Goal: Task Accomplishment & Management: Manage account settings

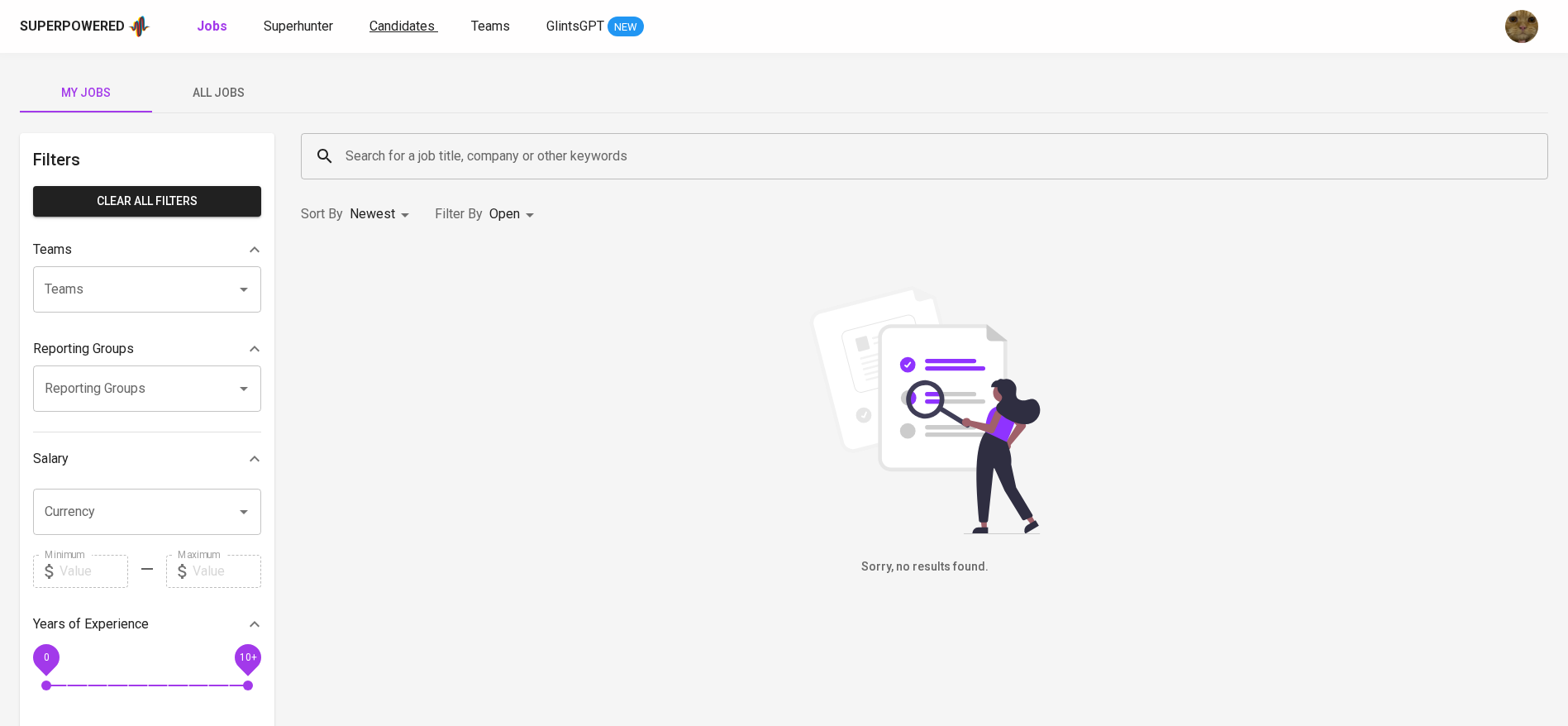
click at [416, 31] on span "Candidates" at bounding box center [402, 26] width 66 height 16
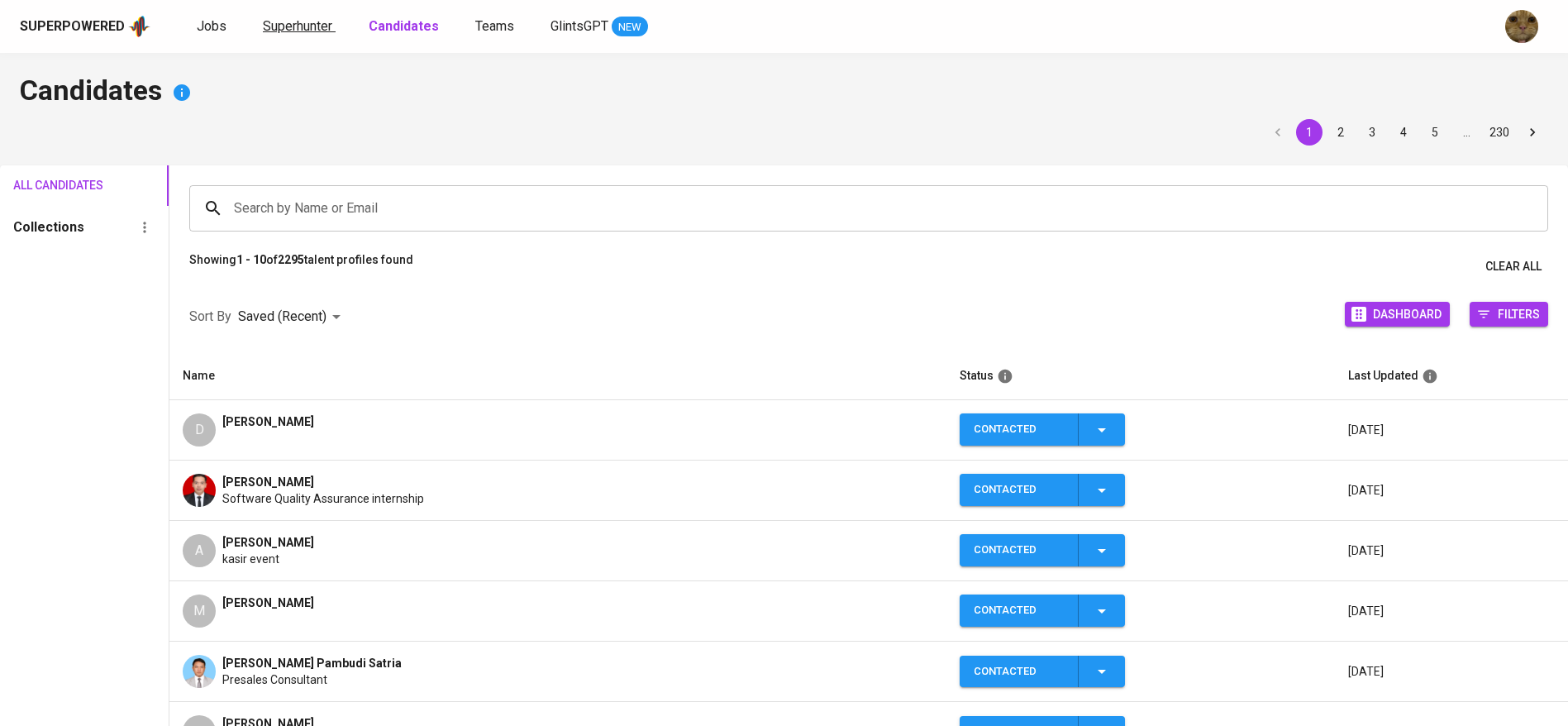
click at [307, 31] on span "Superhunter" at bounding box center [297, 26] width 69 height 16
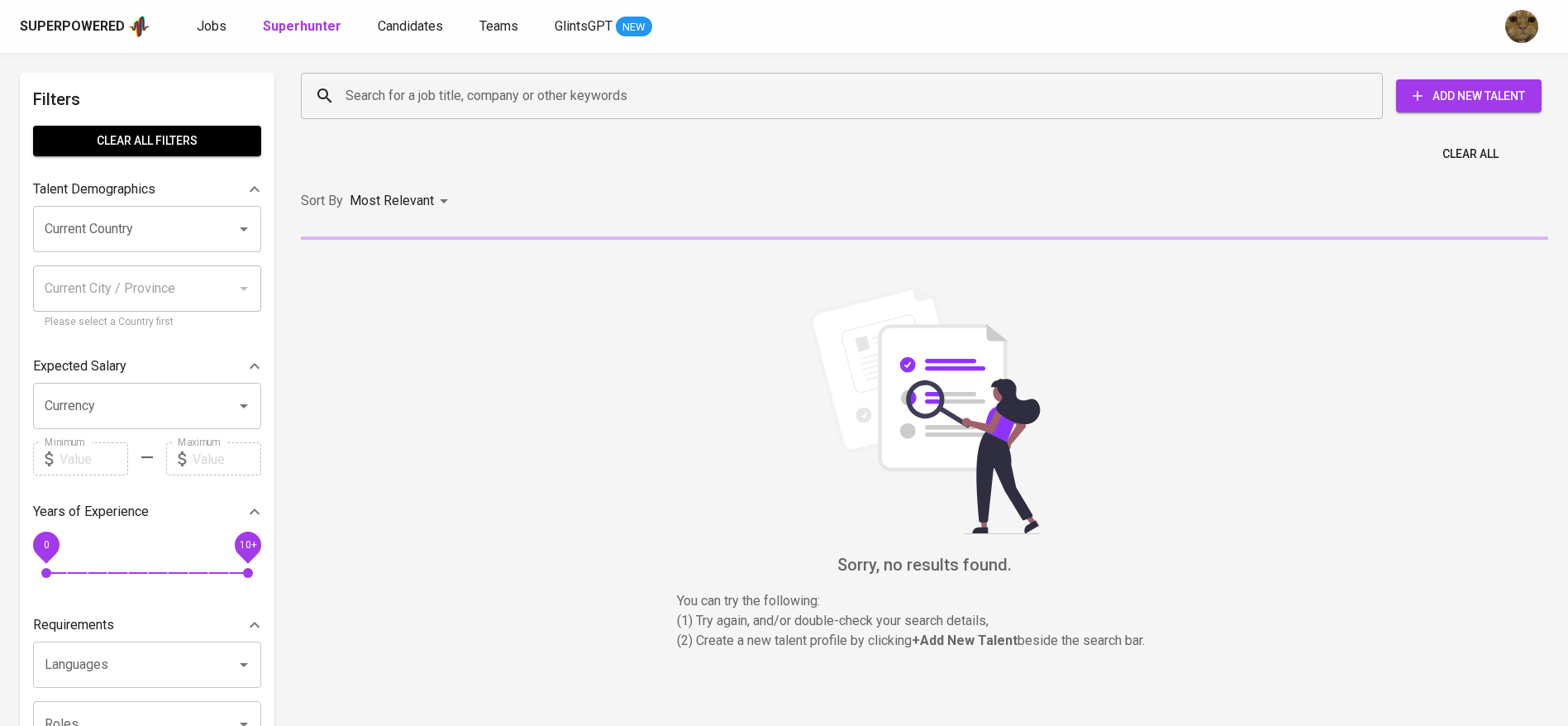
click at [374, 90] on input "Search for a job title, company or other keywords" at bounding box center [845, 96] width 1009 height 31
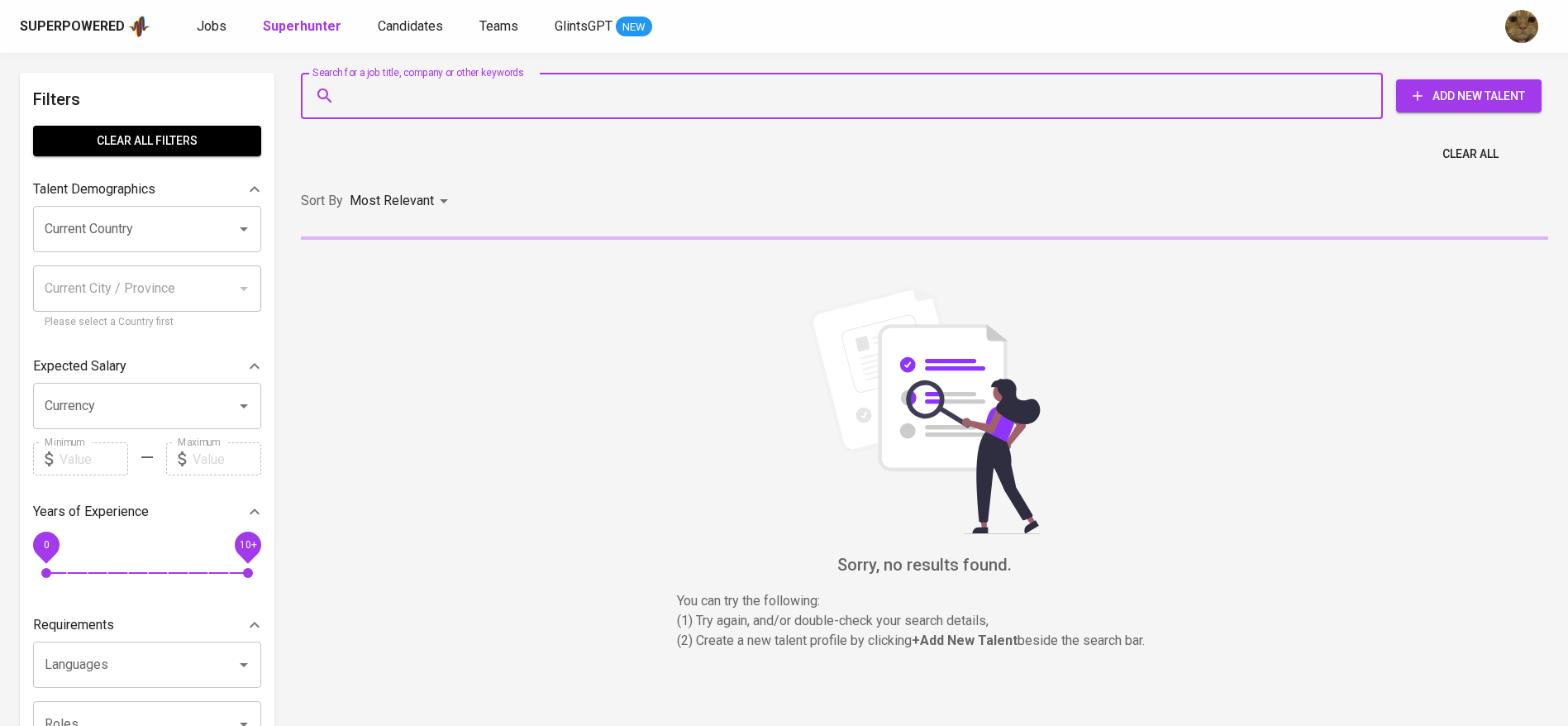
paste input "michaelpebieali@gmail.com"
type input "michaelpebieali@gmail.com"
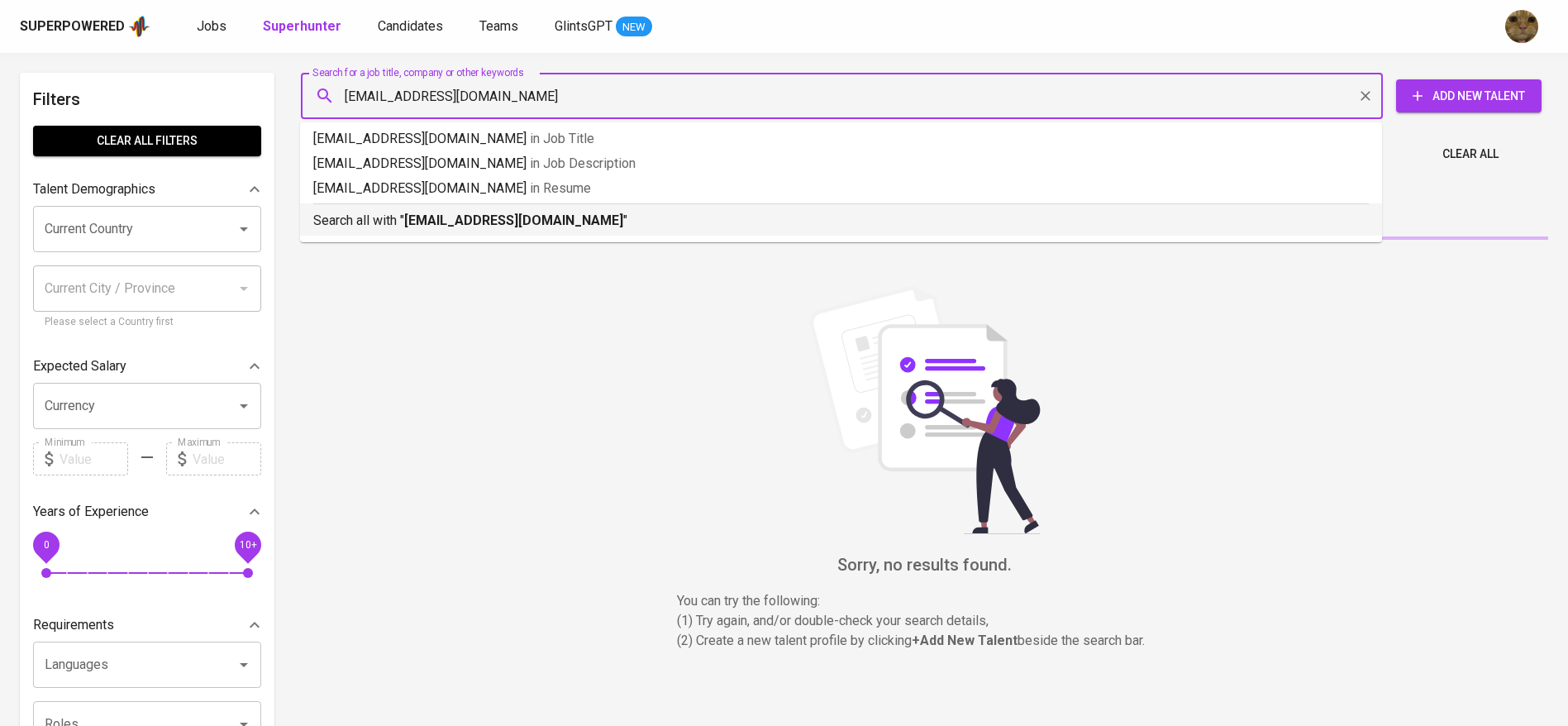
click at [413, 230] on p "Search all with " michaelpebieali@gmail.com "" at bounding box center [841, 221] width 1056 height 20
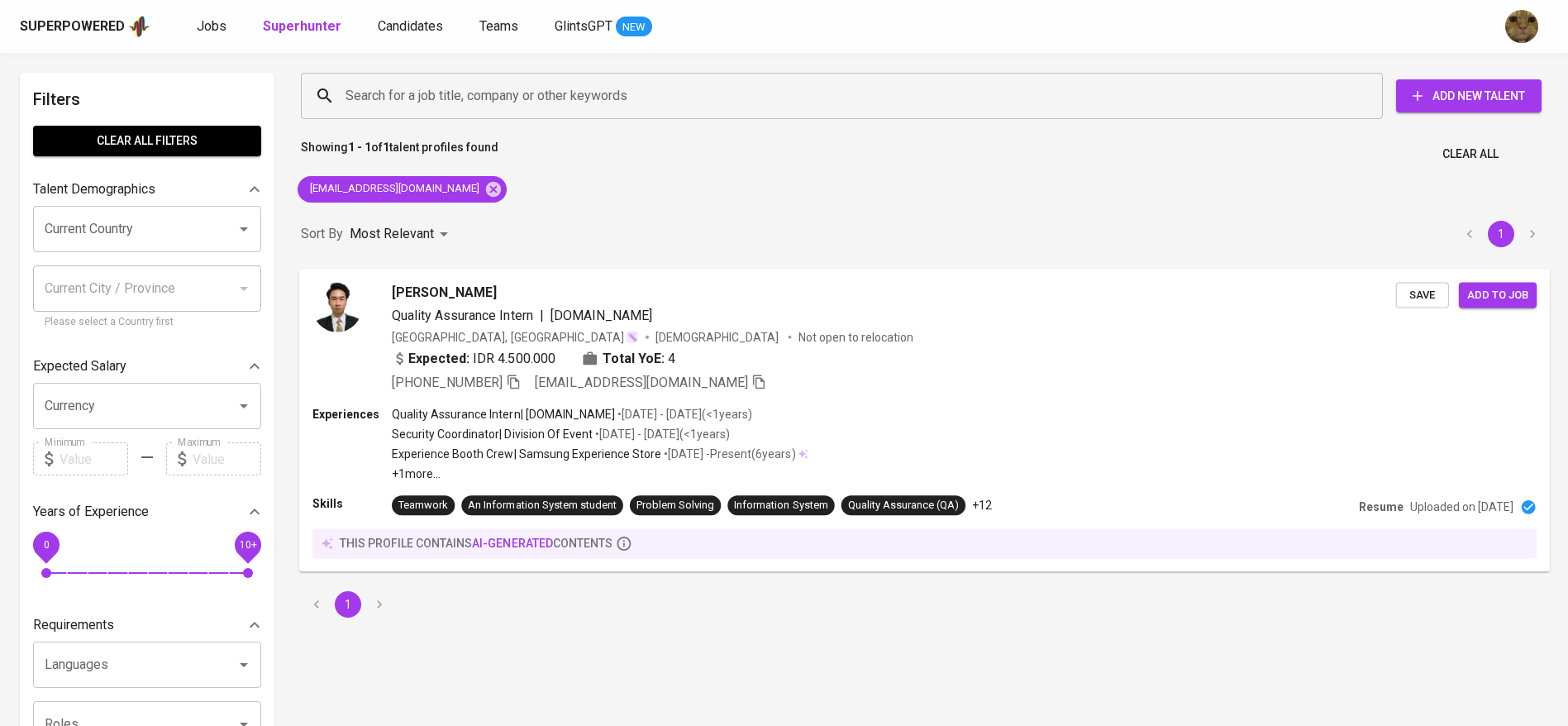
click at [805, 341] on div "Indonesia, Tangerang Male Not open to relocation" at bounding box center [893, 337] width 1004 height 16
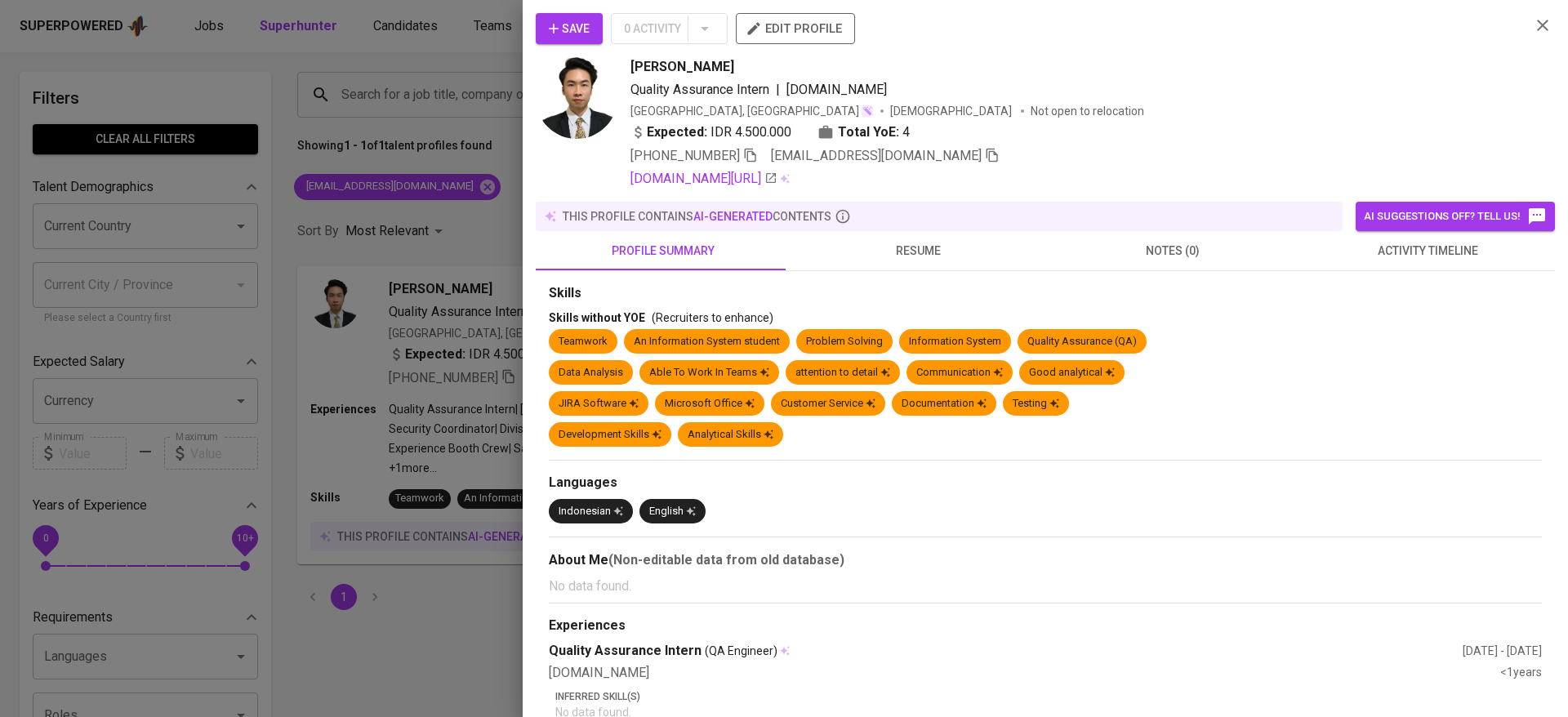
click at [1409, 241] on span "activity timeline" at bounding box center [1427, 250] width 235 height 21
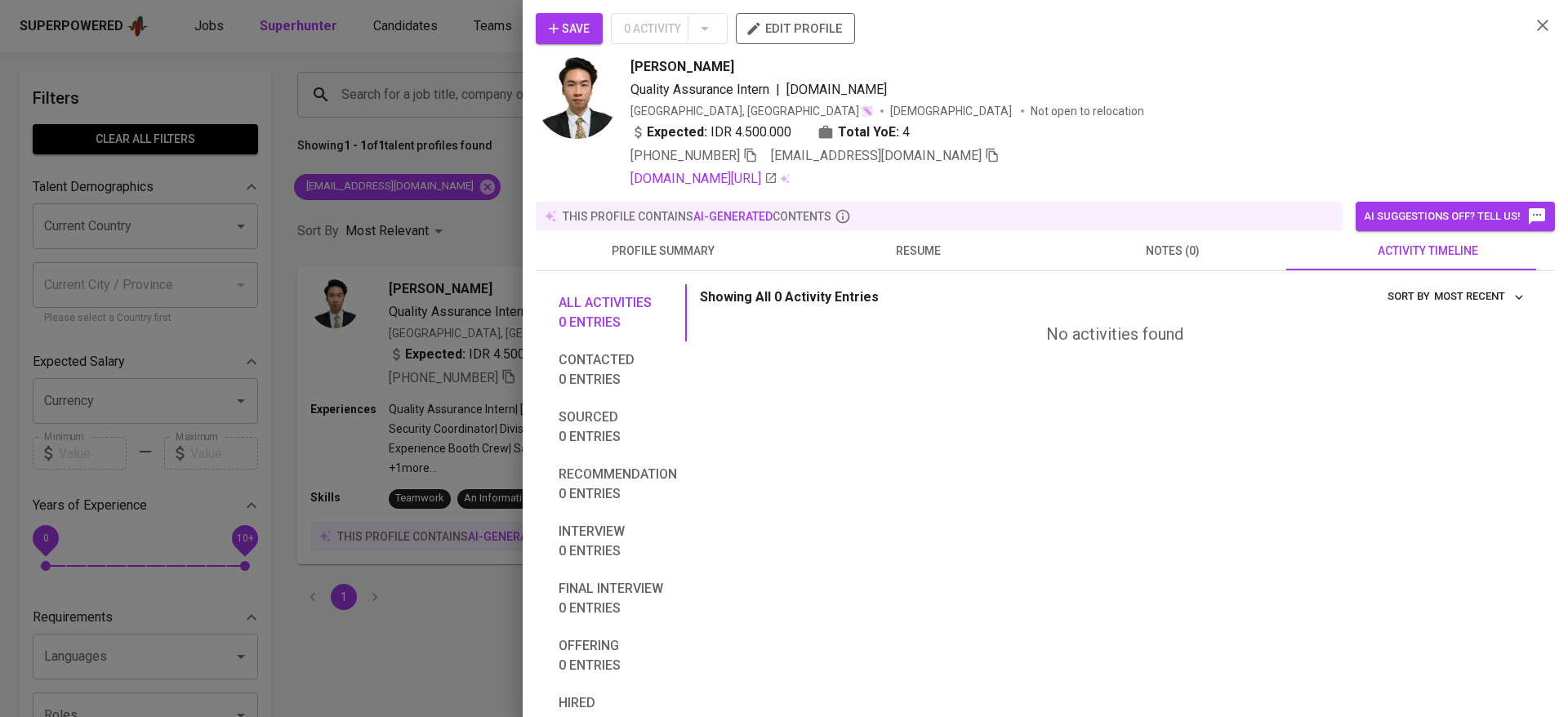
click at [561, 23] on icon "button" at bounding box center [554, 29] width 16 height 16
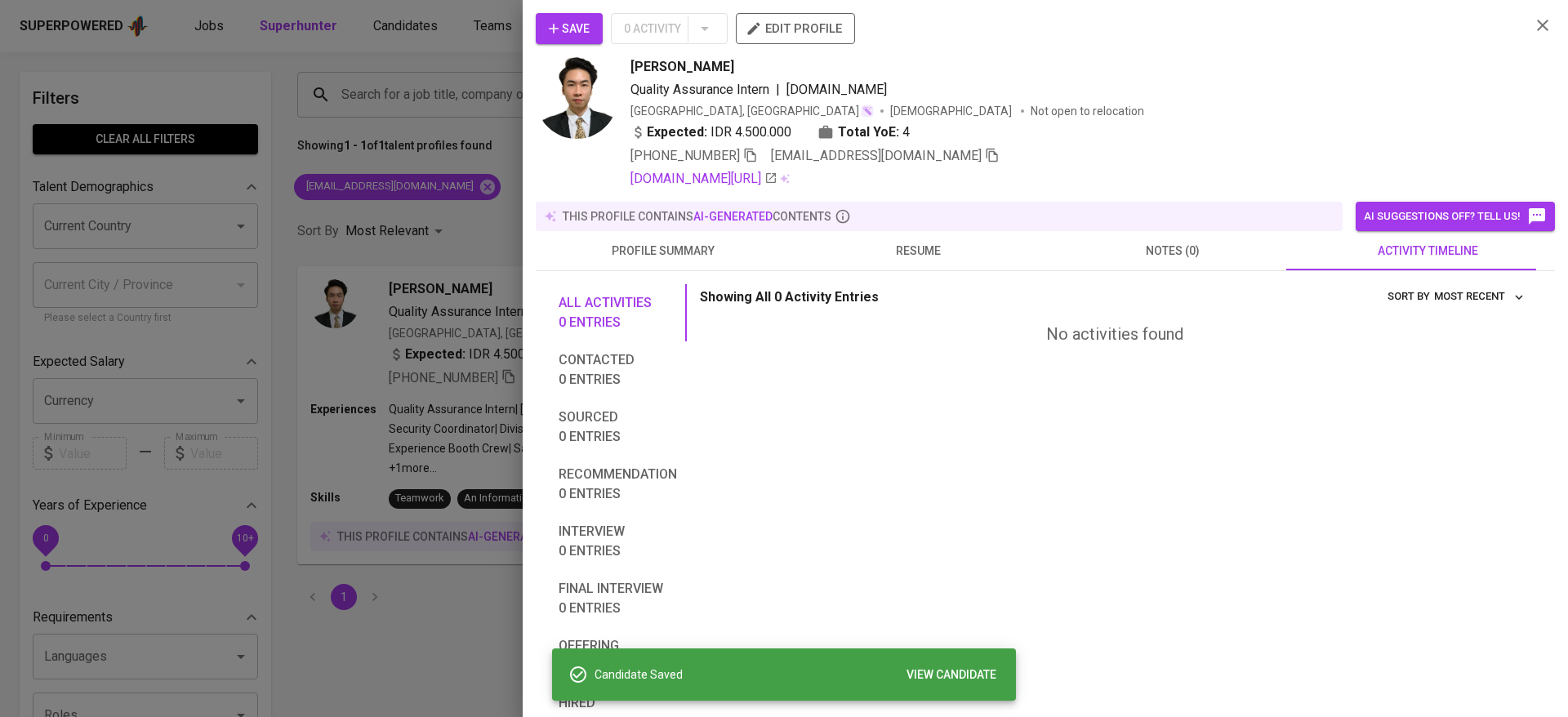
click at [396, 82] on div at bounding box center [784, 358] width 1568 height 717
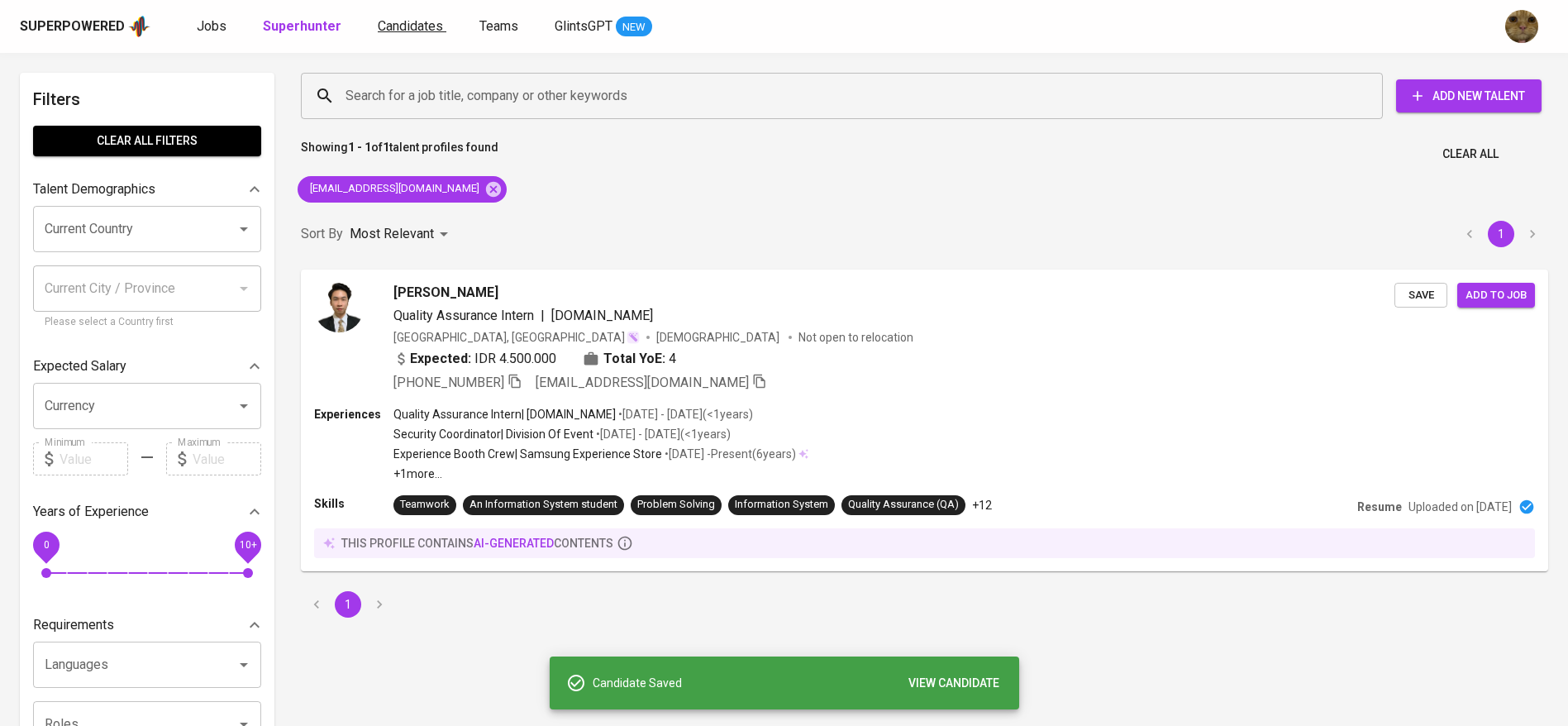
click at [438, 28] on link "Candidates" at bounding box center [411, 26] width 68 height 21
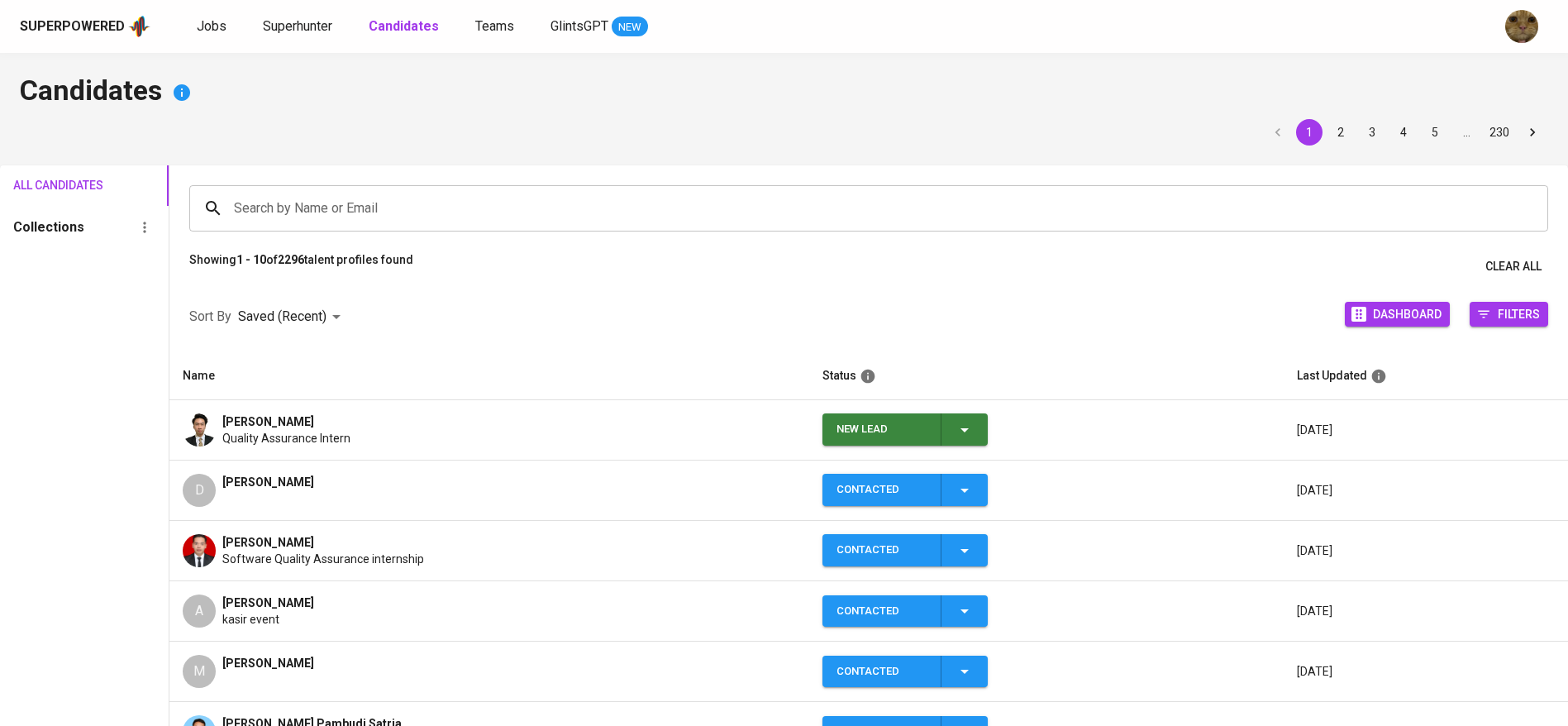
click at [972, 430] on span "New Lead" at bounding box center [904, 429] width 152 height 32
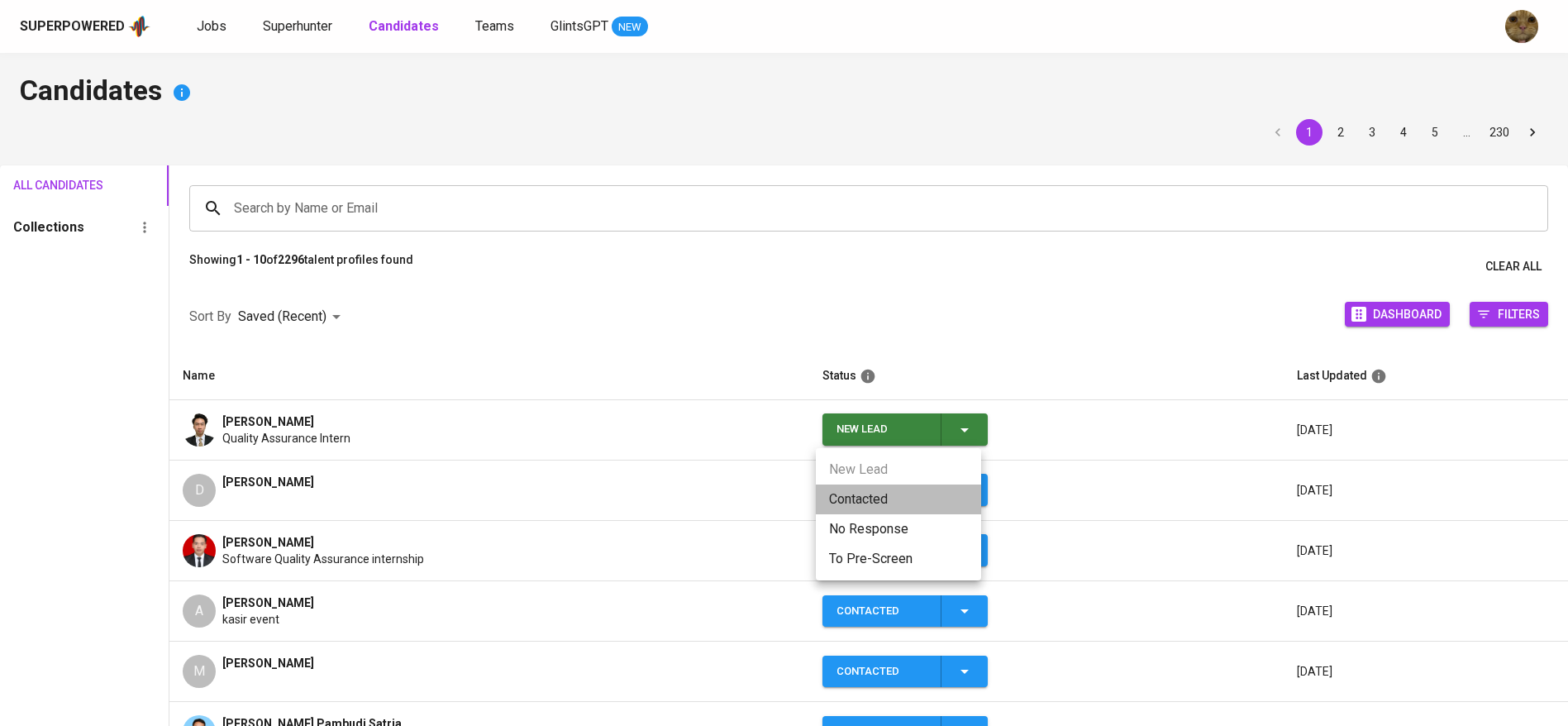
click at [869, 508] on li "Contacted" at bounding box center [898, 499] width 165 height 30
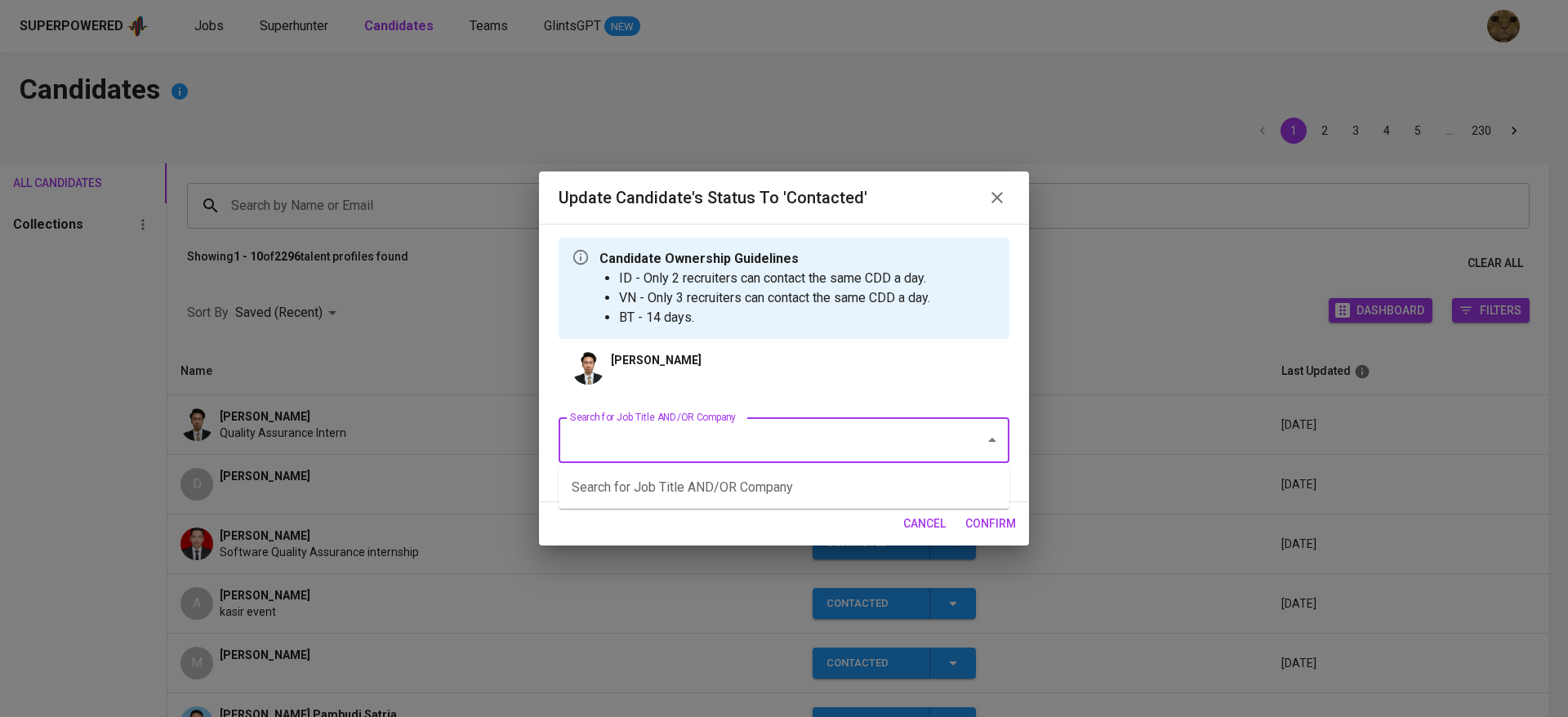
click at [632, 450] on input "Search for Job Title AND/OR Company" at bounding box center [760, 440] width 390 height 31
type input "F"
type input "QA"
type input "FWD"
type input "QA fw"
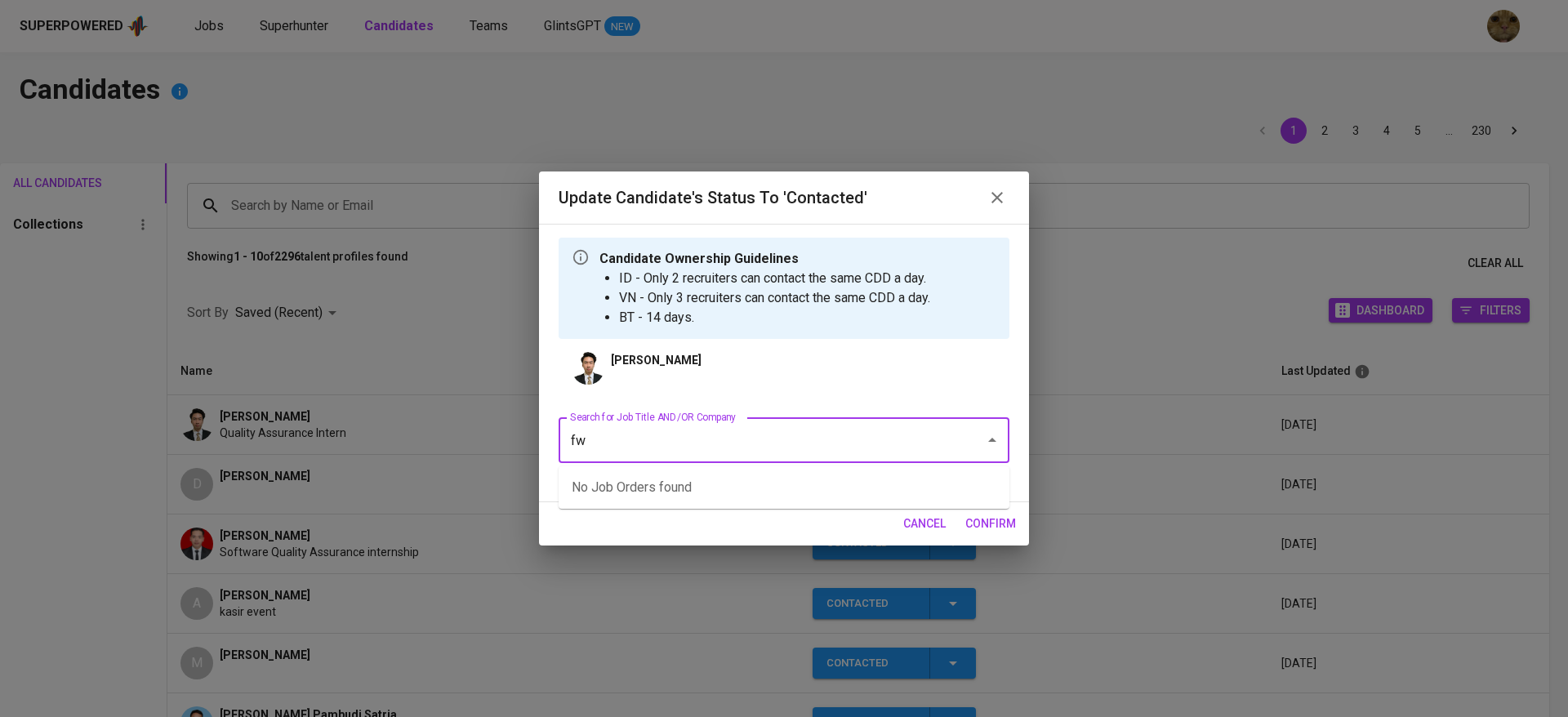
type input "fwd"
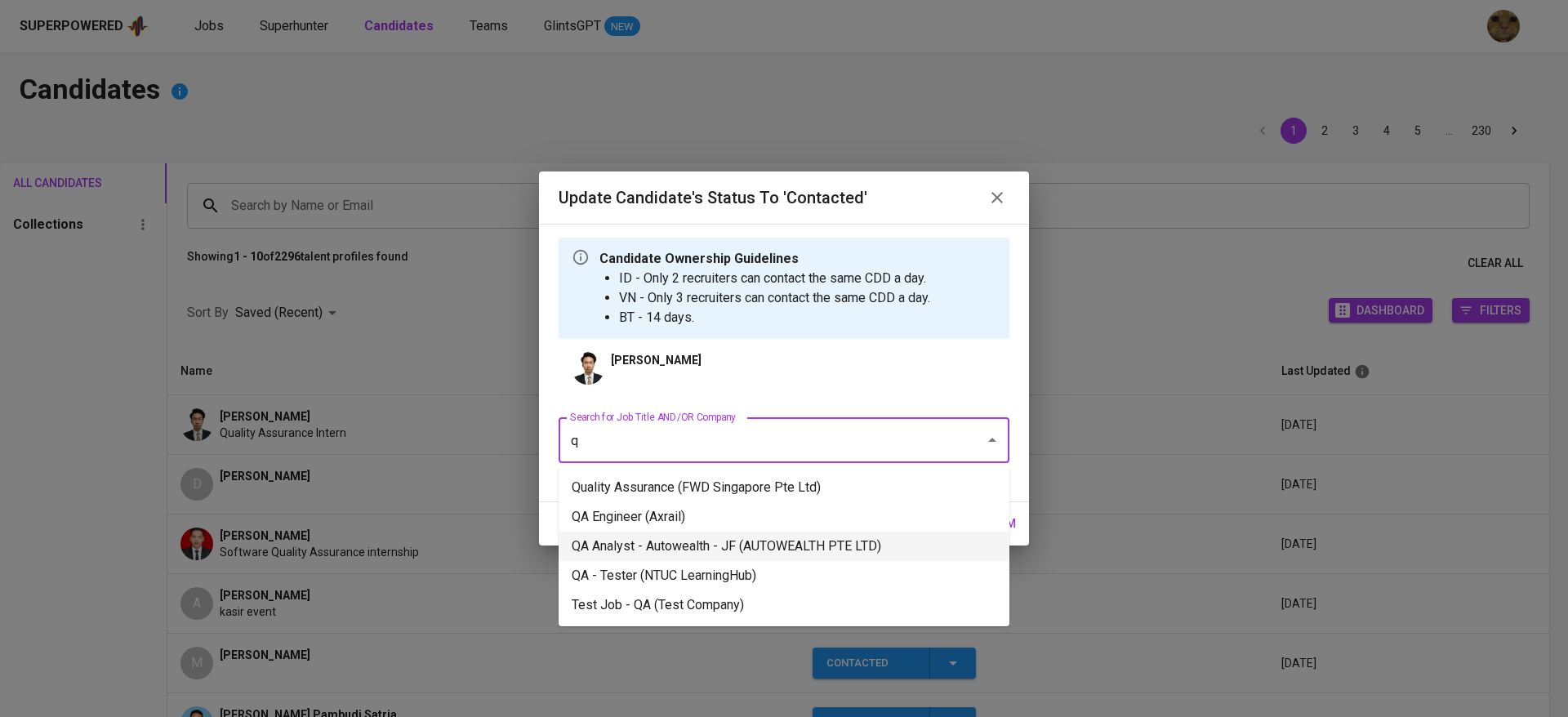
type input "qa"
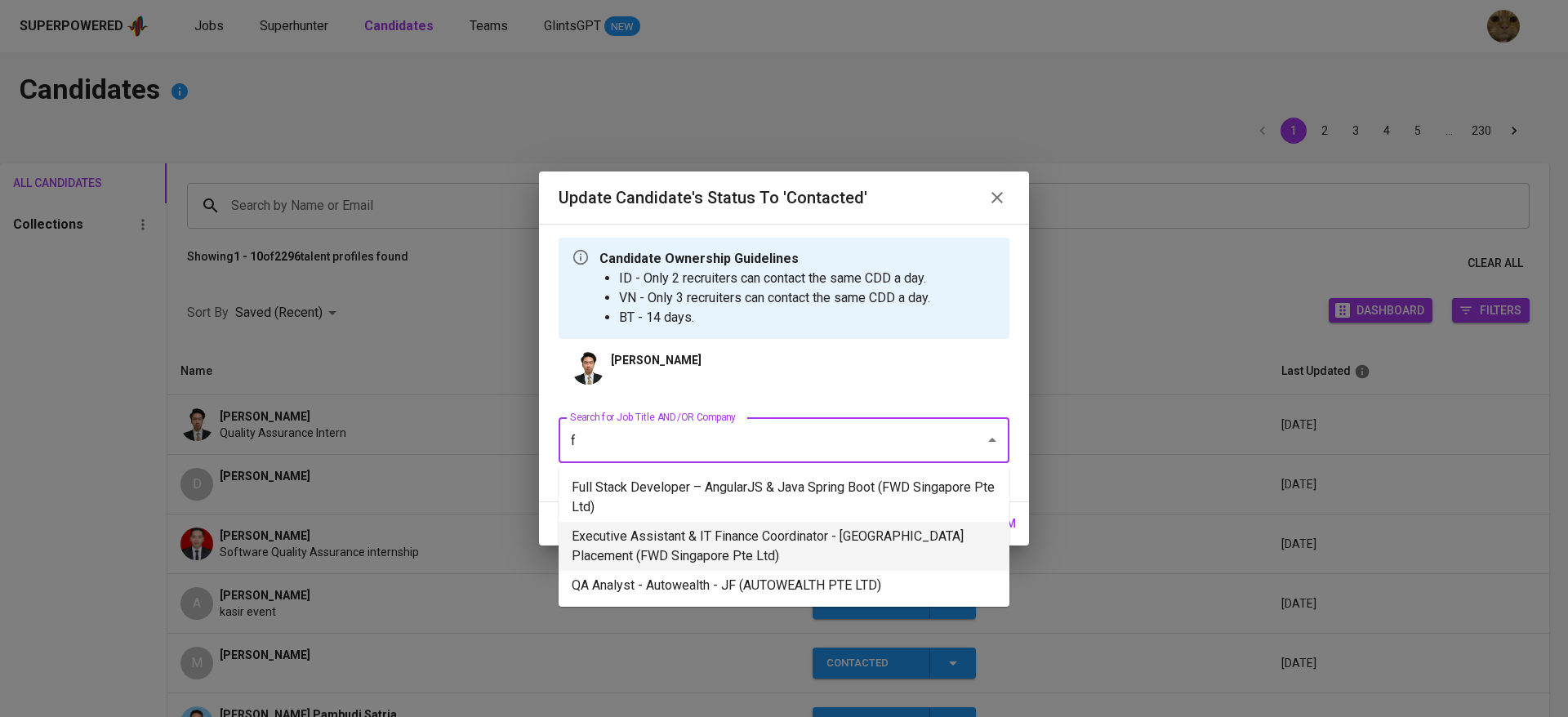
type input "fw"
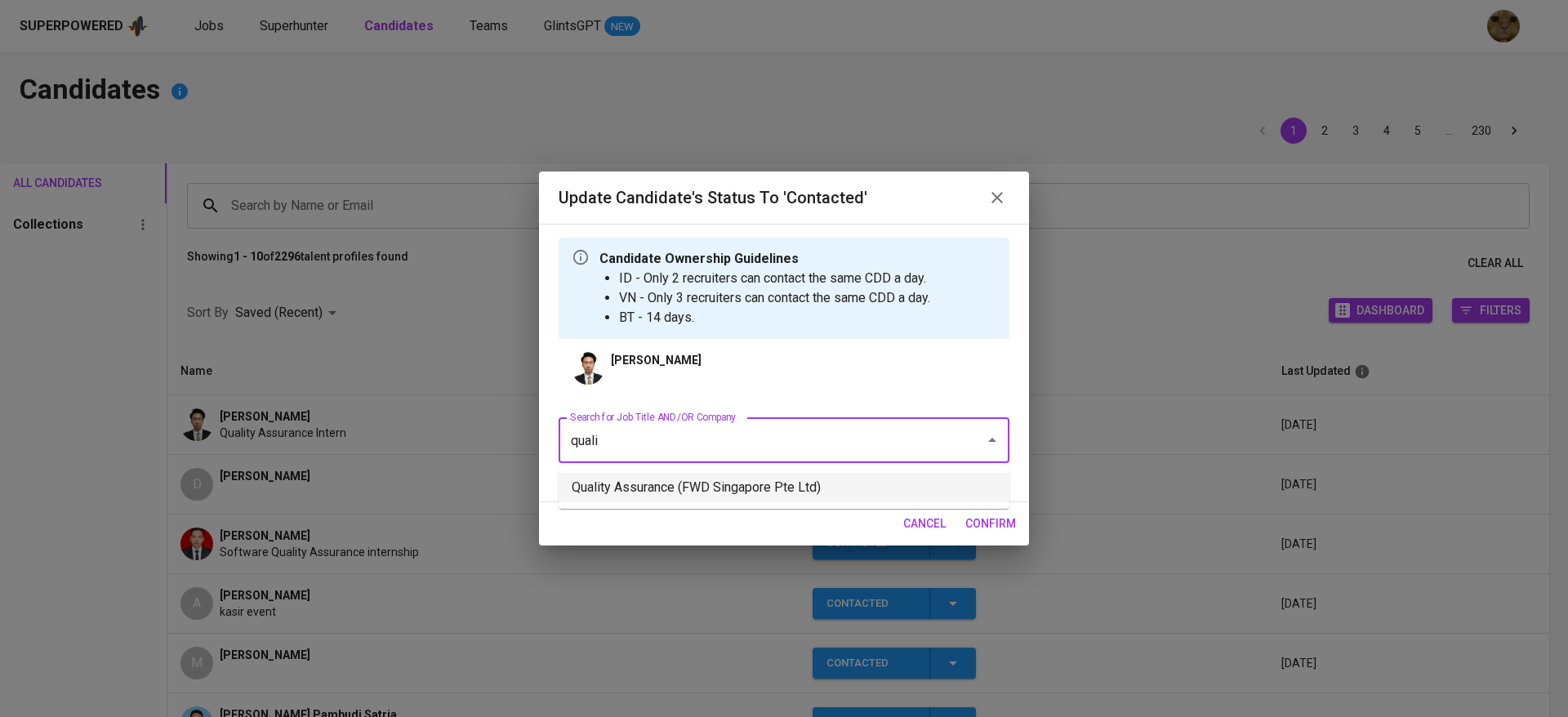
click at [654, 492] on li "Quality Assurance (FWD Singapore Pte Ltd)" at bounding box center [784, 487] width 450 height 30
type input "quali"
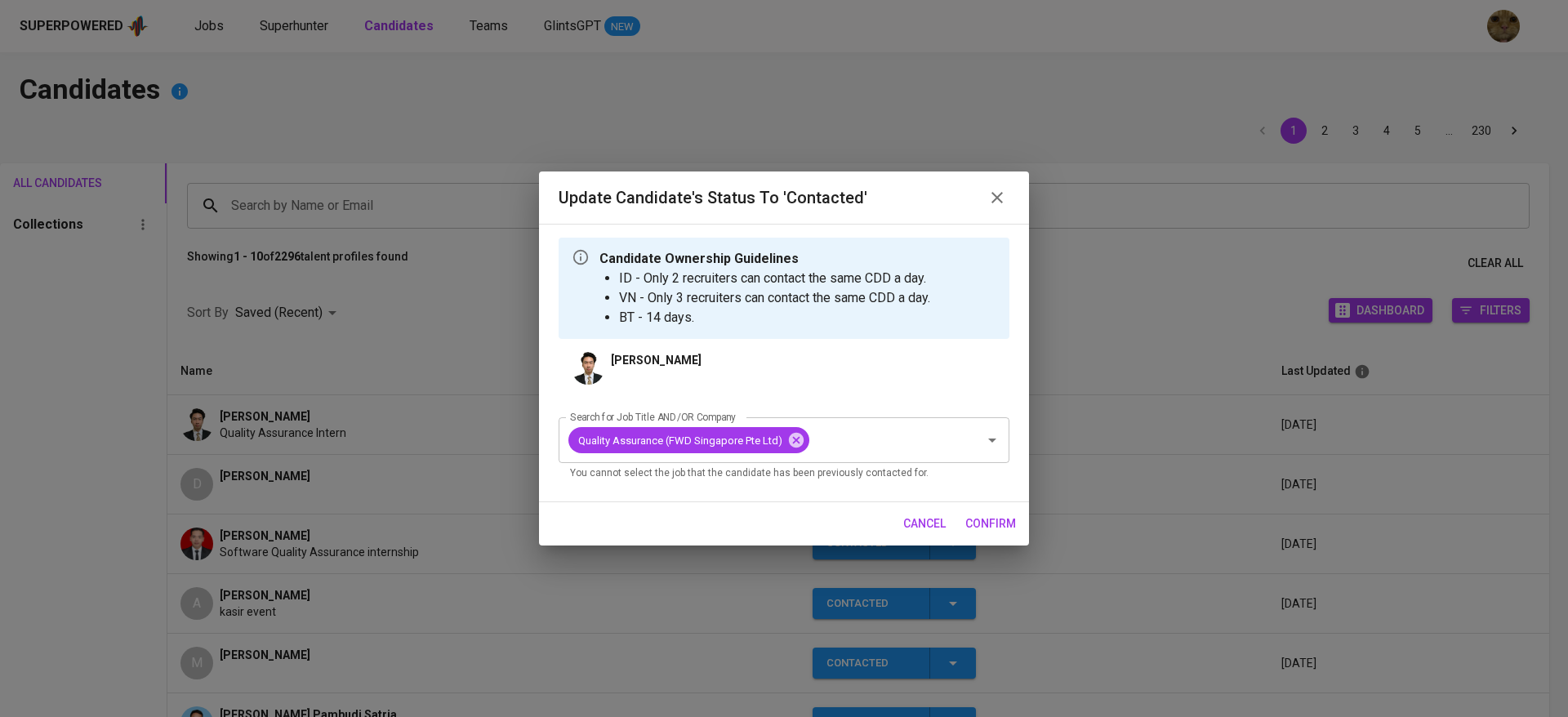
click at [972, 531] on span "confirm" at bounding box center [991, 523] width 50 height 21
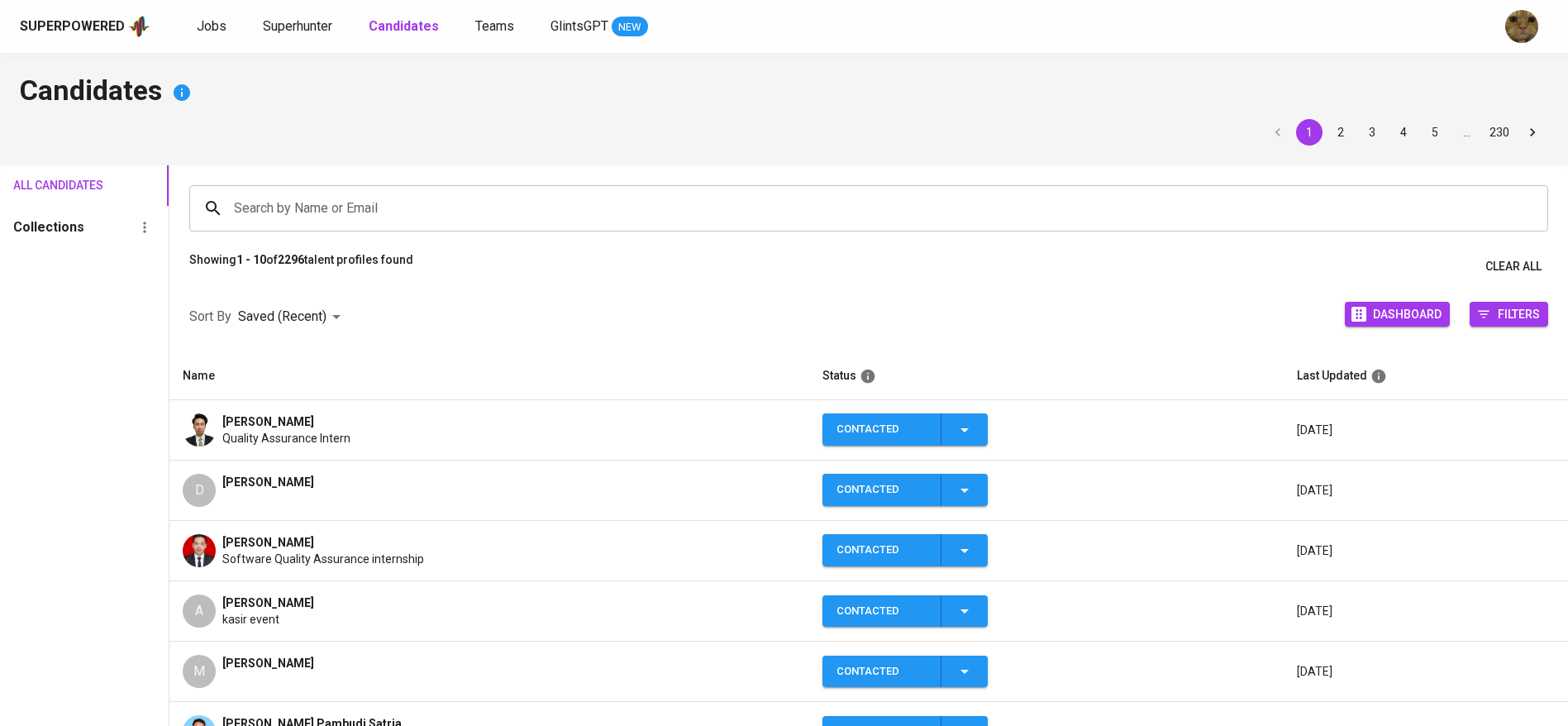
click at [471, 448] on td "Michael Pebie Ali Quality Assurance Intern" at bounding box center [490, 430] width 640 height 60
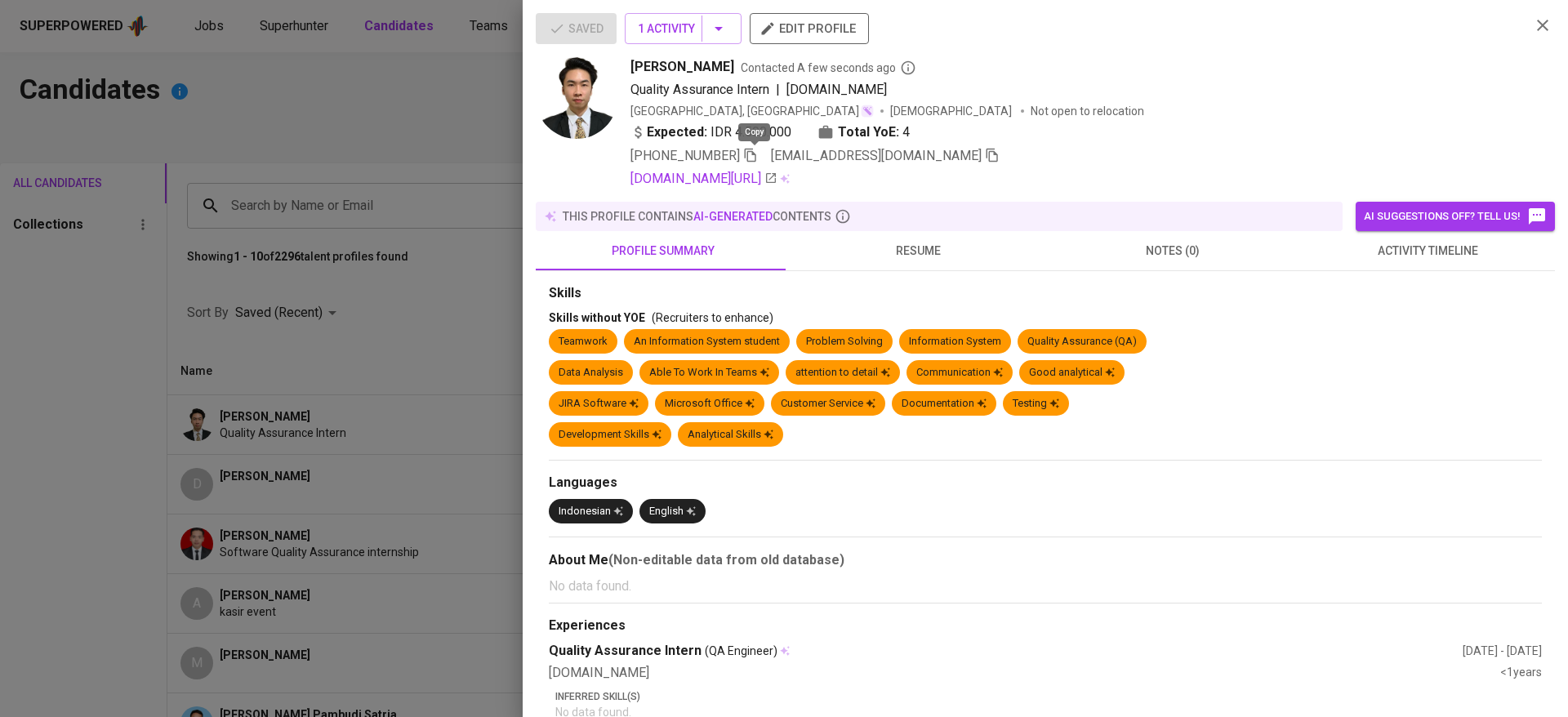
click at [756, 156] on icon "button" at bounding box center [750, 155] width 14 height 14
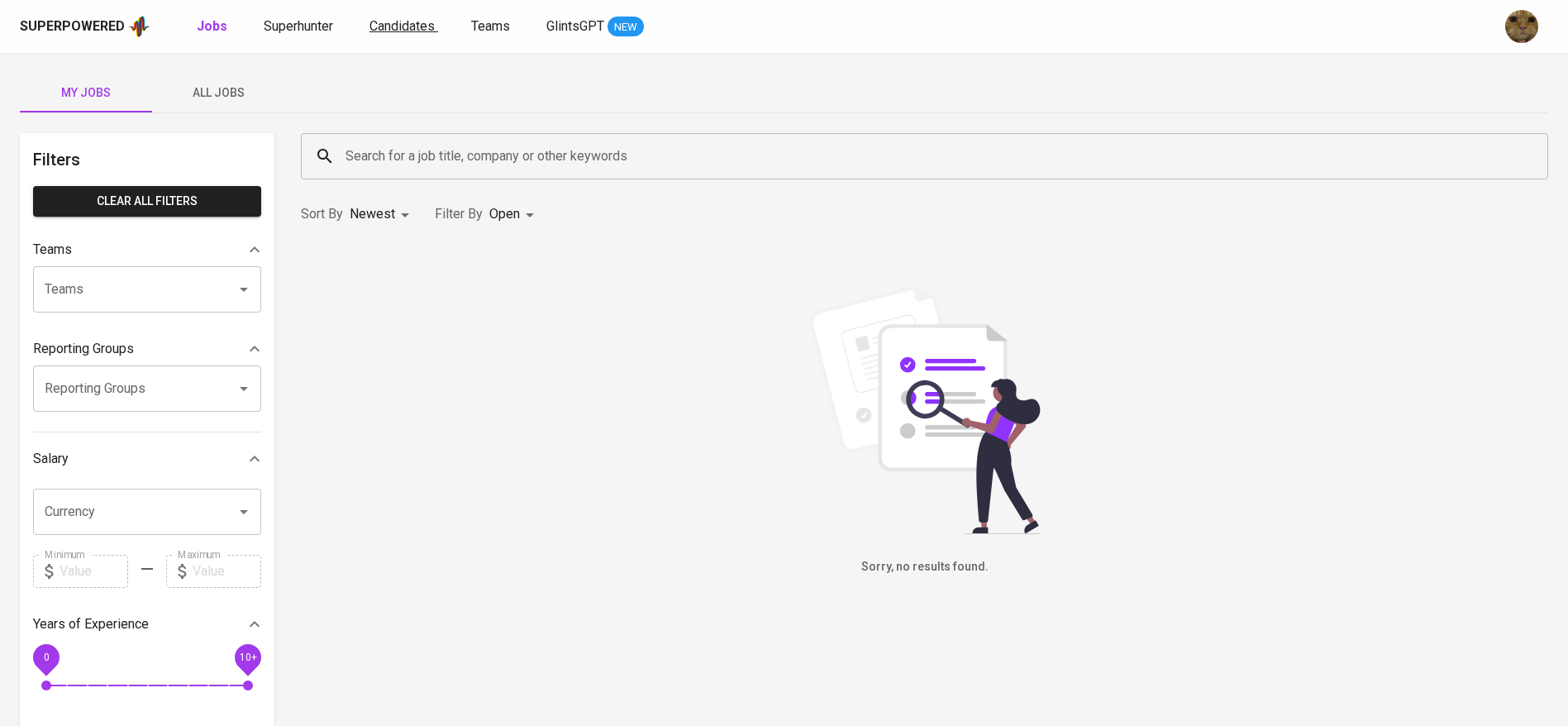
click at [412, 28] on span "Candidates" at bounding box center [402, 26] width 66 height 16
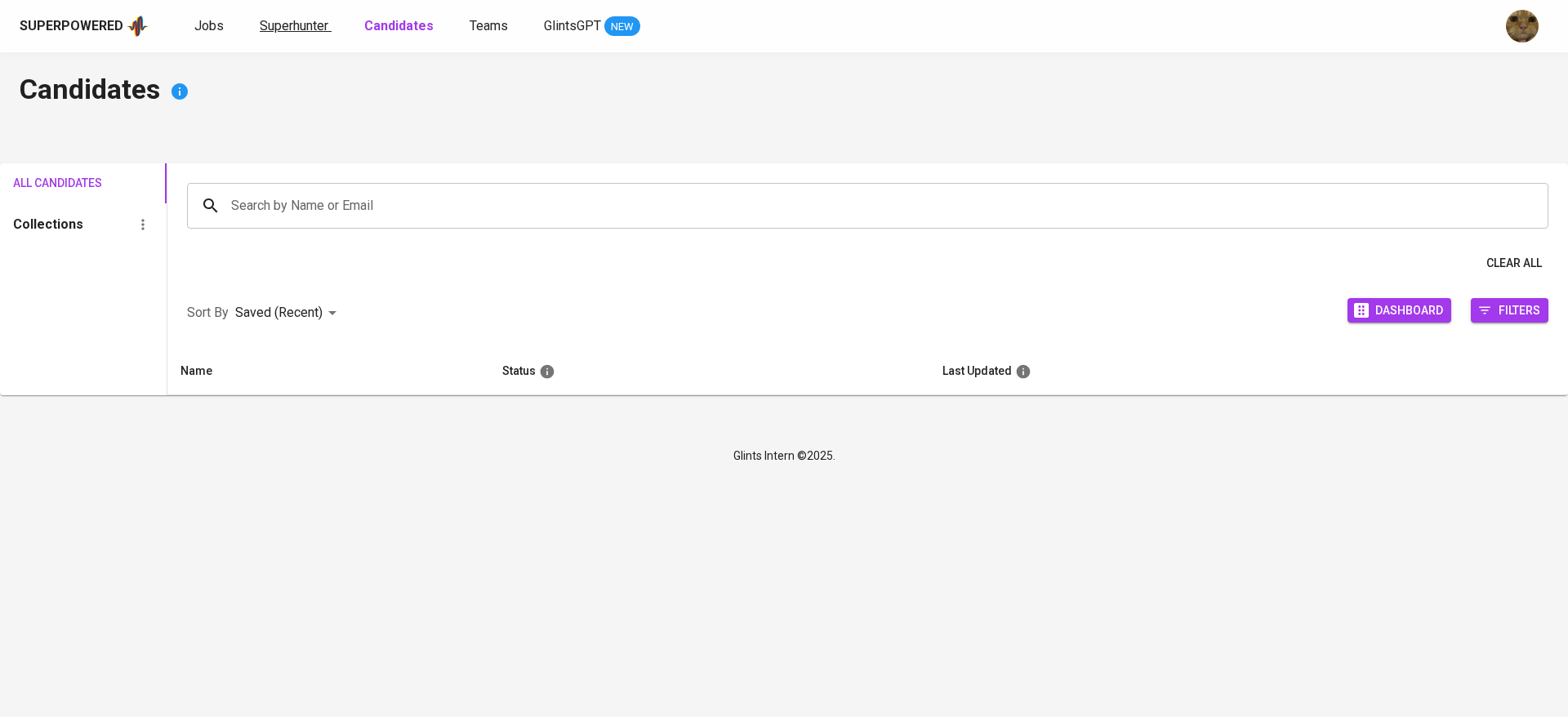
click at [288, 26] on span "Superhunter" at bounding box center [294, 25] width 68 height 15
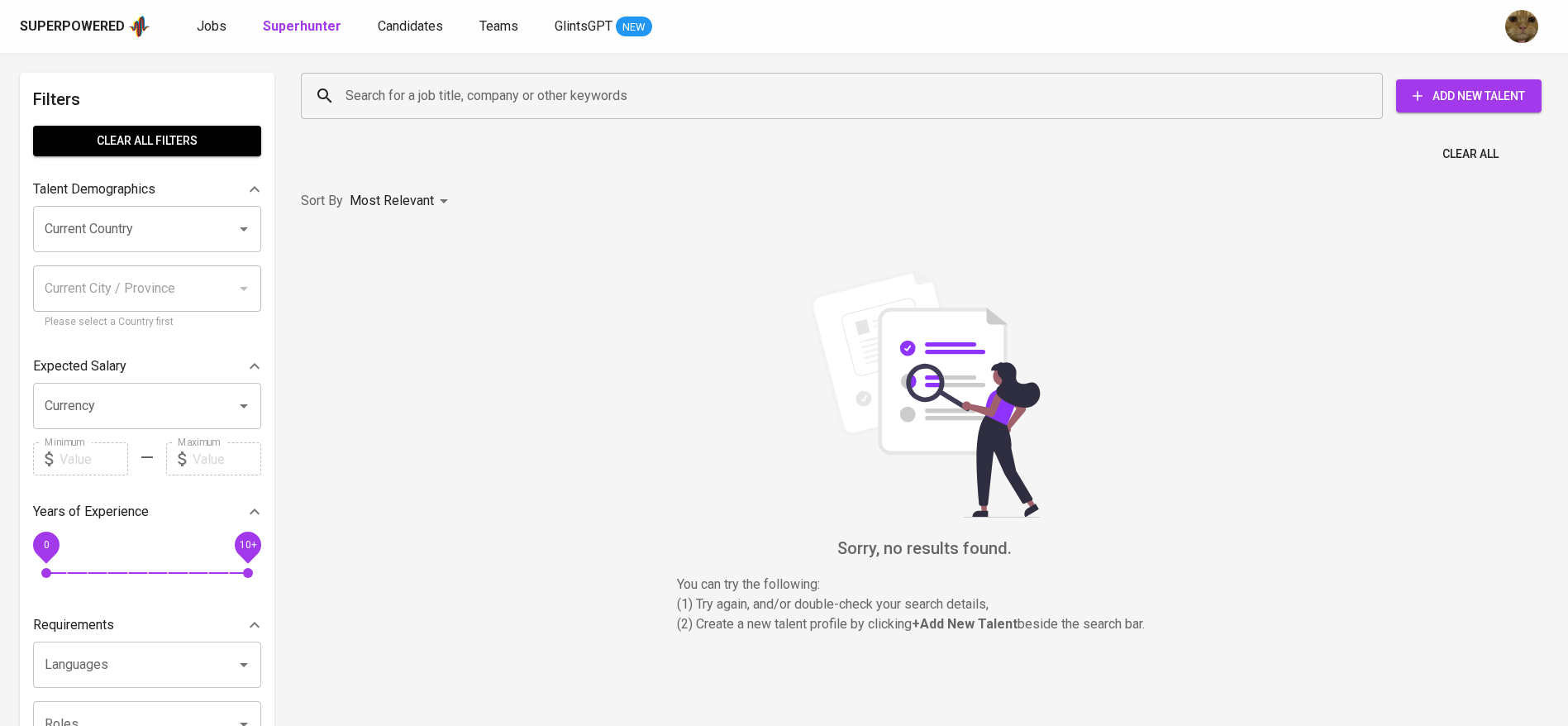
click at [398, 87] on input "Search for a job title, company or other keywords" at bounding box center [845, 96] width 1009 height 31
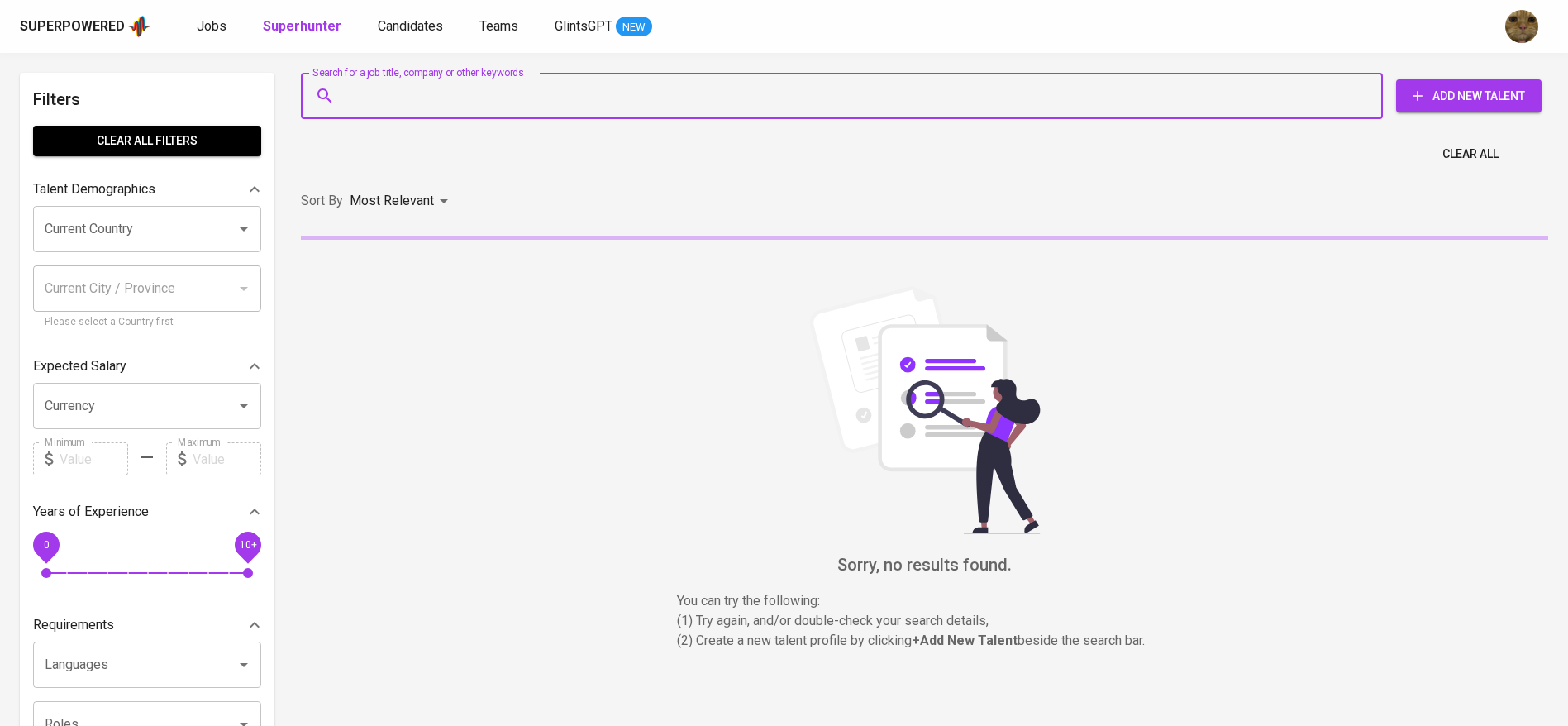
paste input "fadhilakhairunnisa09@gmail.com |"
type input "fadhilakhairunnisa09@gmail.com |"
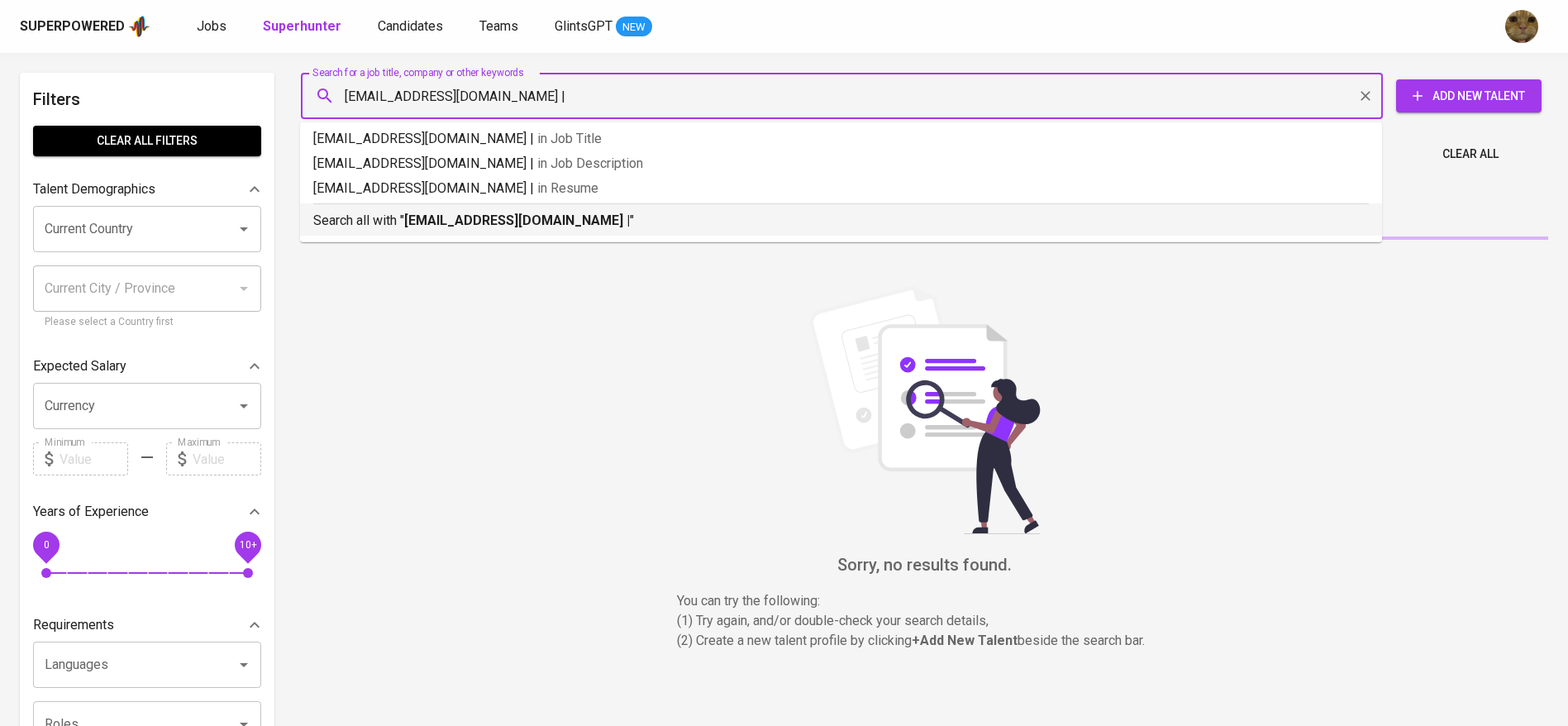
click at [407, 209] on div "Search all with " fadhilakhairunnisa09@gmail.com | "" at bounding box center [841, 217] width 1056 height 27
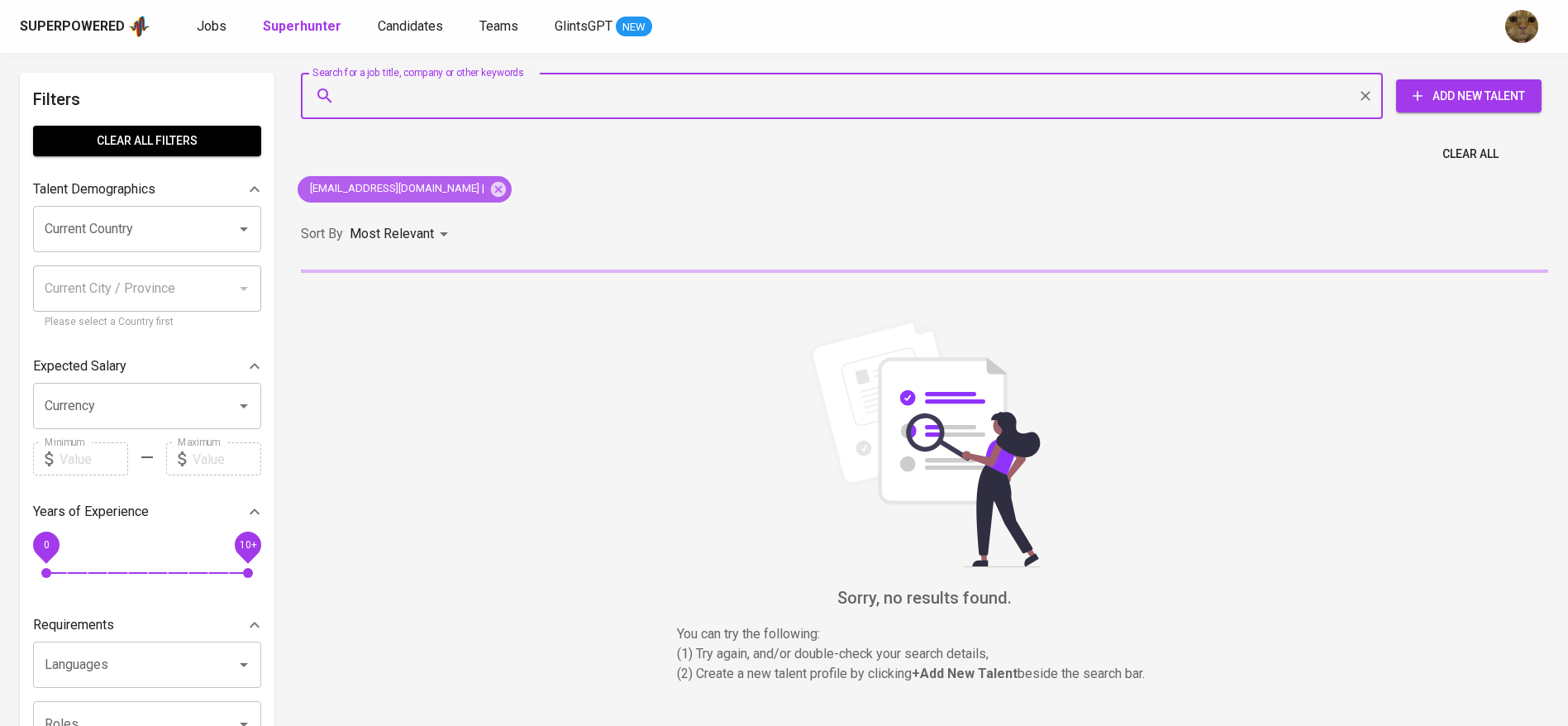
click at [490, 192] on icon at bounding box center [498, 189] width 15 height 15
click at [497, 209] on div "Sort By Most Relevant MOST_RELEVANT" at bounding box center [924, 233] width 1267 height 50
click at [398, 109] on input "Search for a job title, company or other keywords" at bounding box center [845, 96] width 1009 height 31
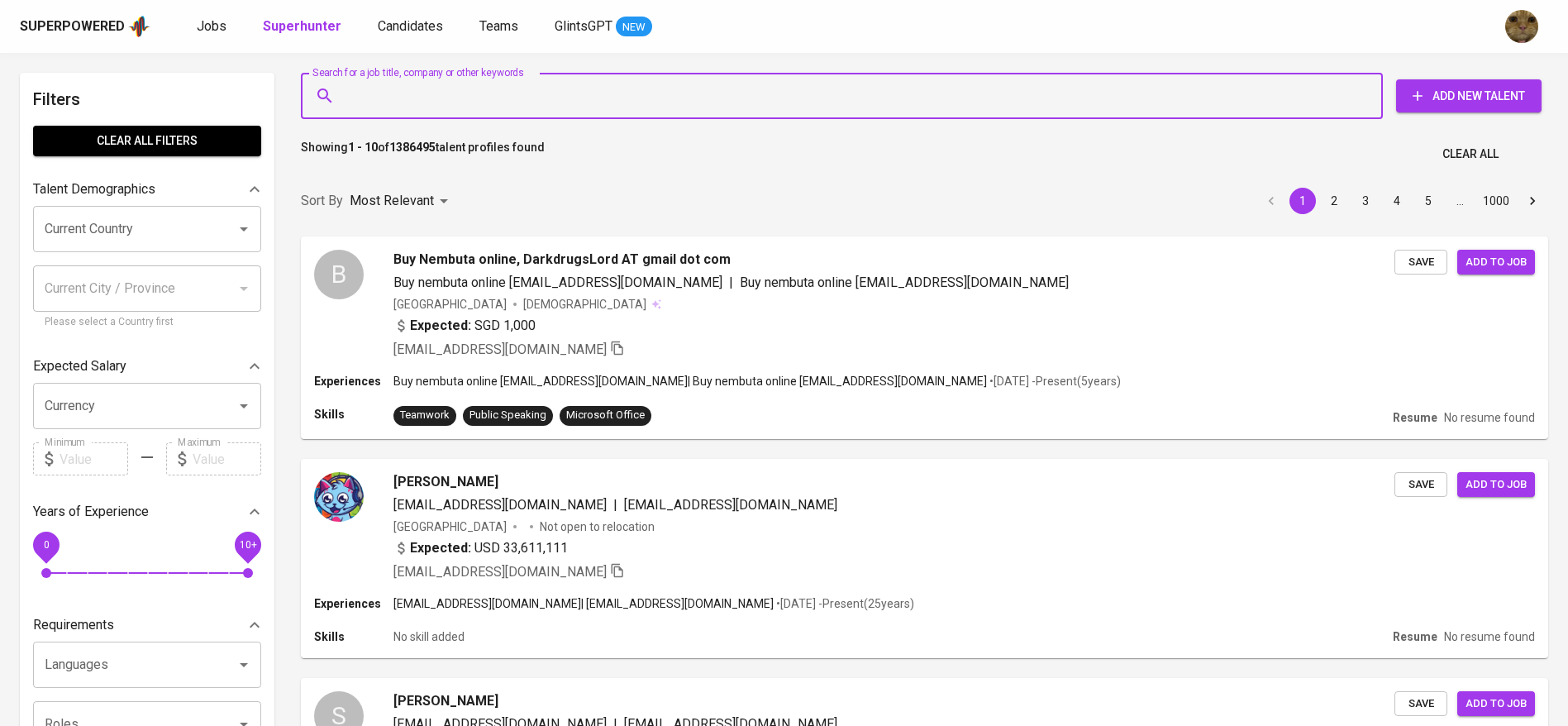
paste input "fadhilakhairunnisa09@gmail.com |"
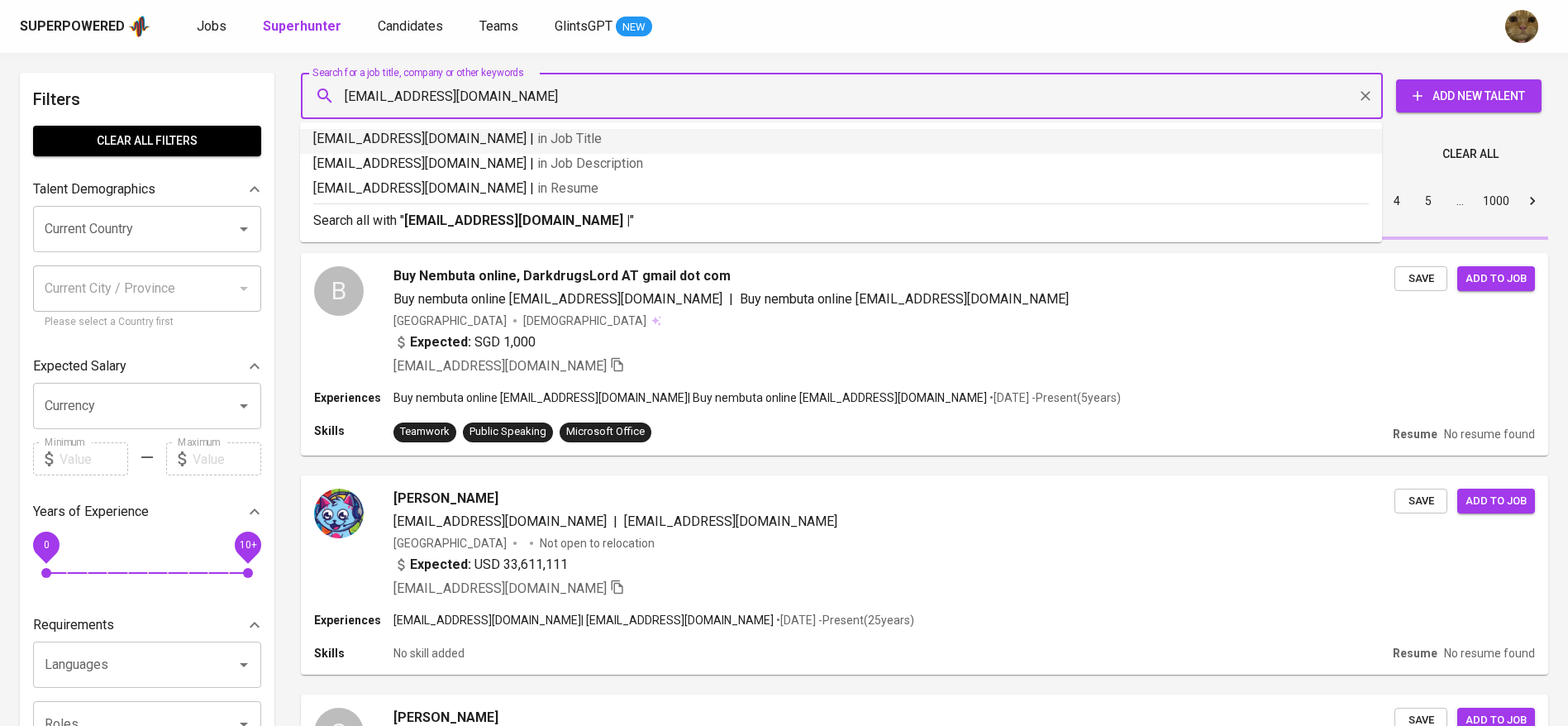
type input "fadhilakhairunnisa09@gmail.com"
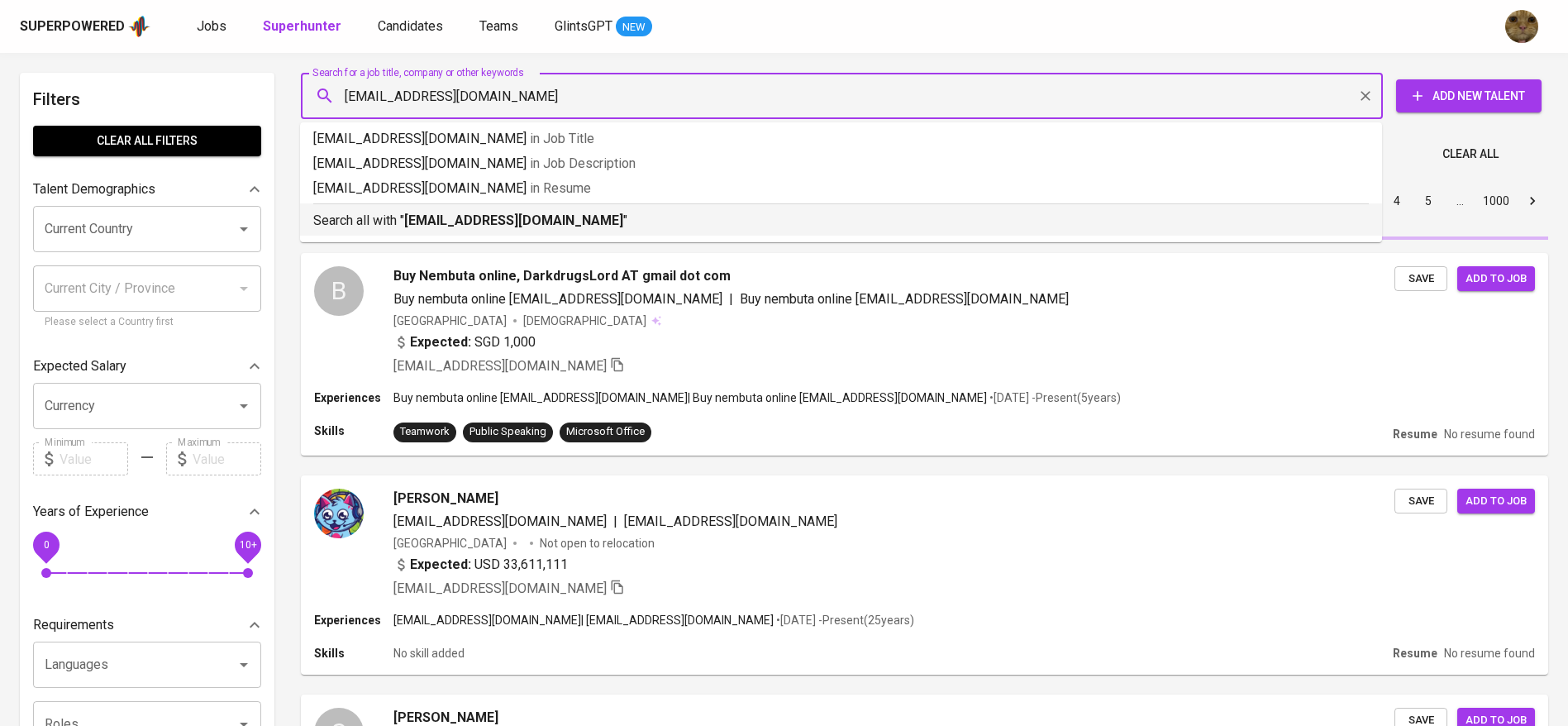
click at [443, 224] on b "fadhilakhairunnisa09@gmail.com" at bounding box center [513, 220] width 219 height 16
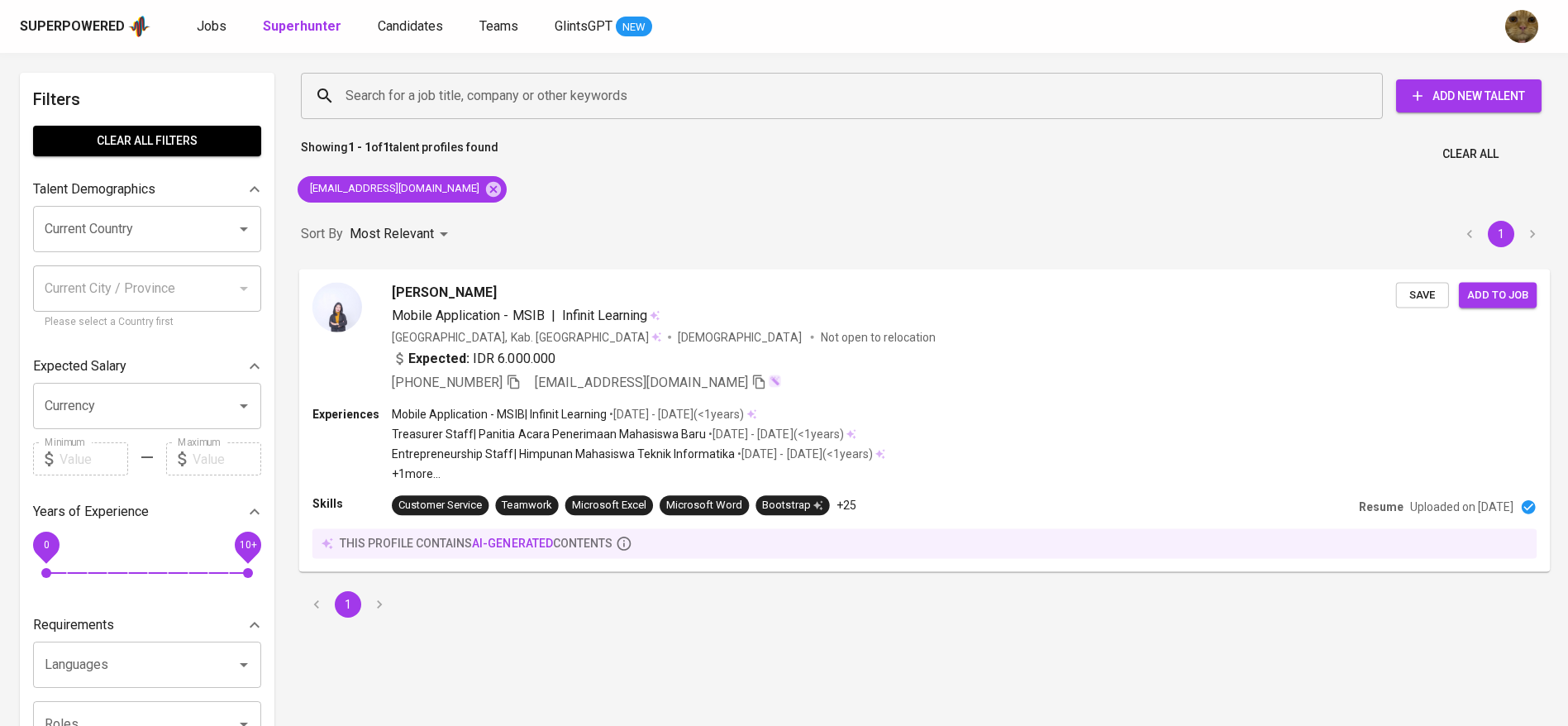
click at [815, 352] on div "Expected: IDR 6.000.000" at bounding box center [893, 360] width 1004 height 24
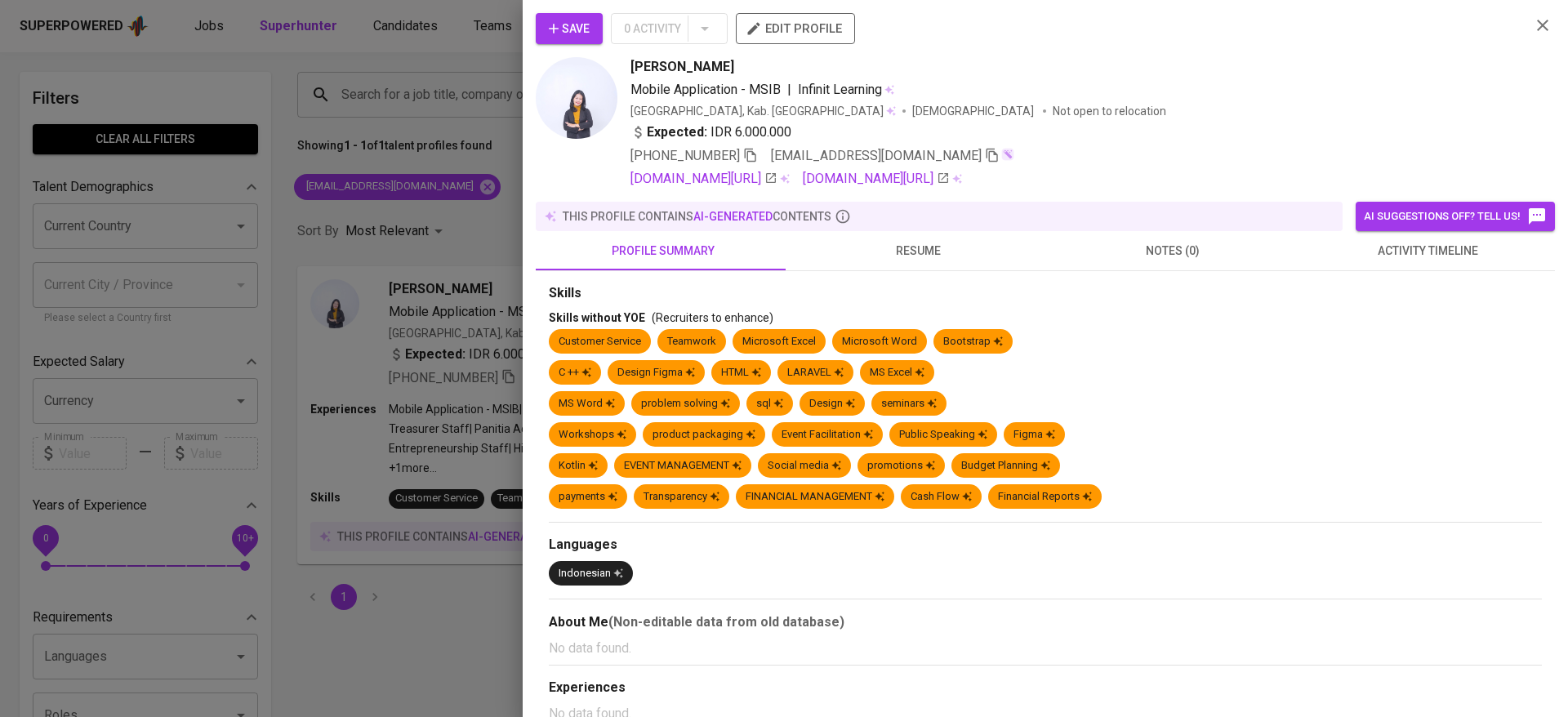
click at [1373, 230] on button "AI suggestions off? Tell us!" at bounding box center [1455, 216] width 199 height 30
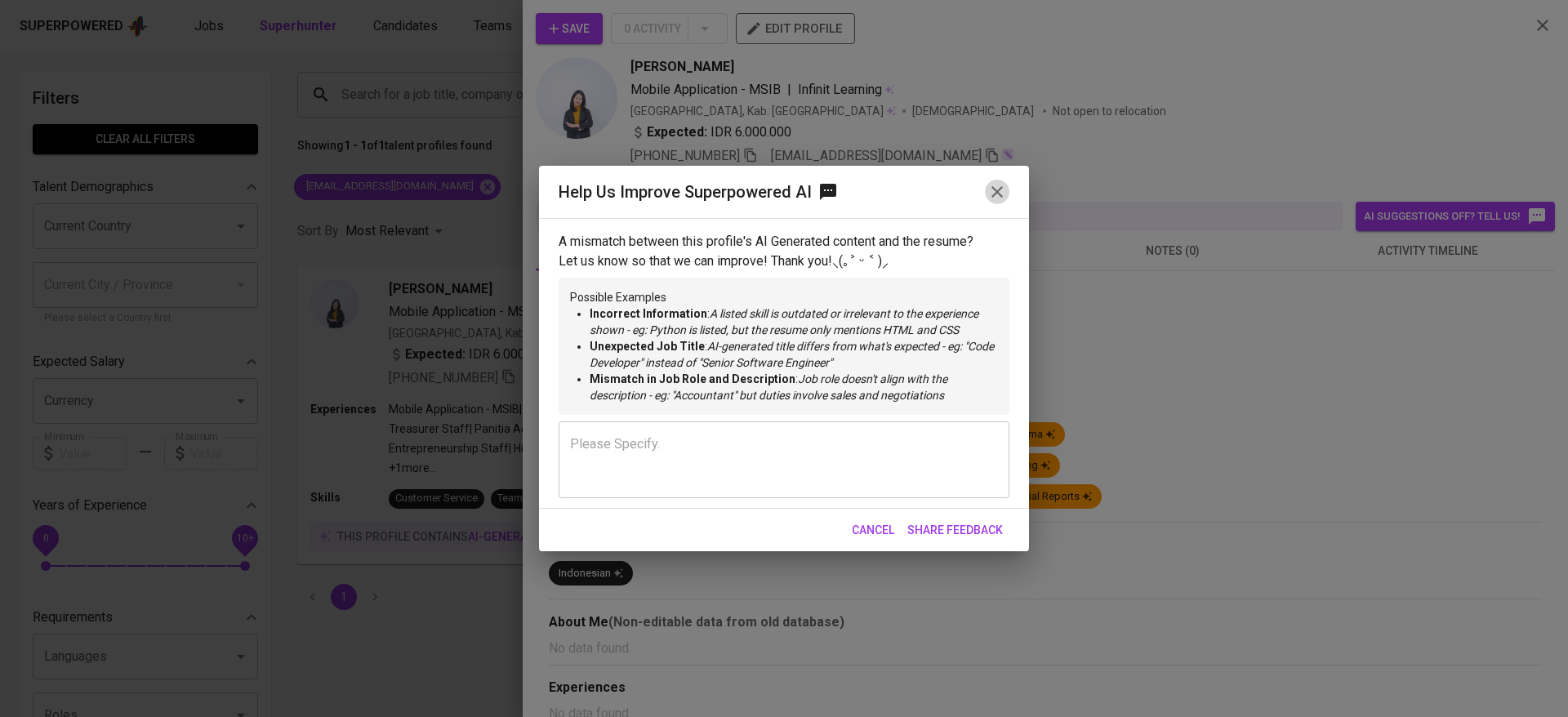
click at [1006, 182] on icon "button" at bounding box center [997, 192] width 20 height 20
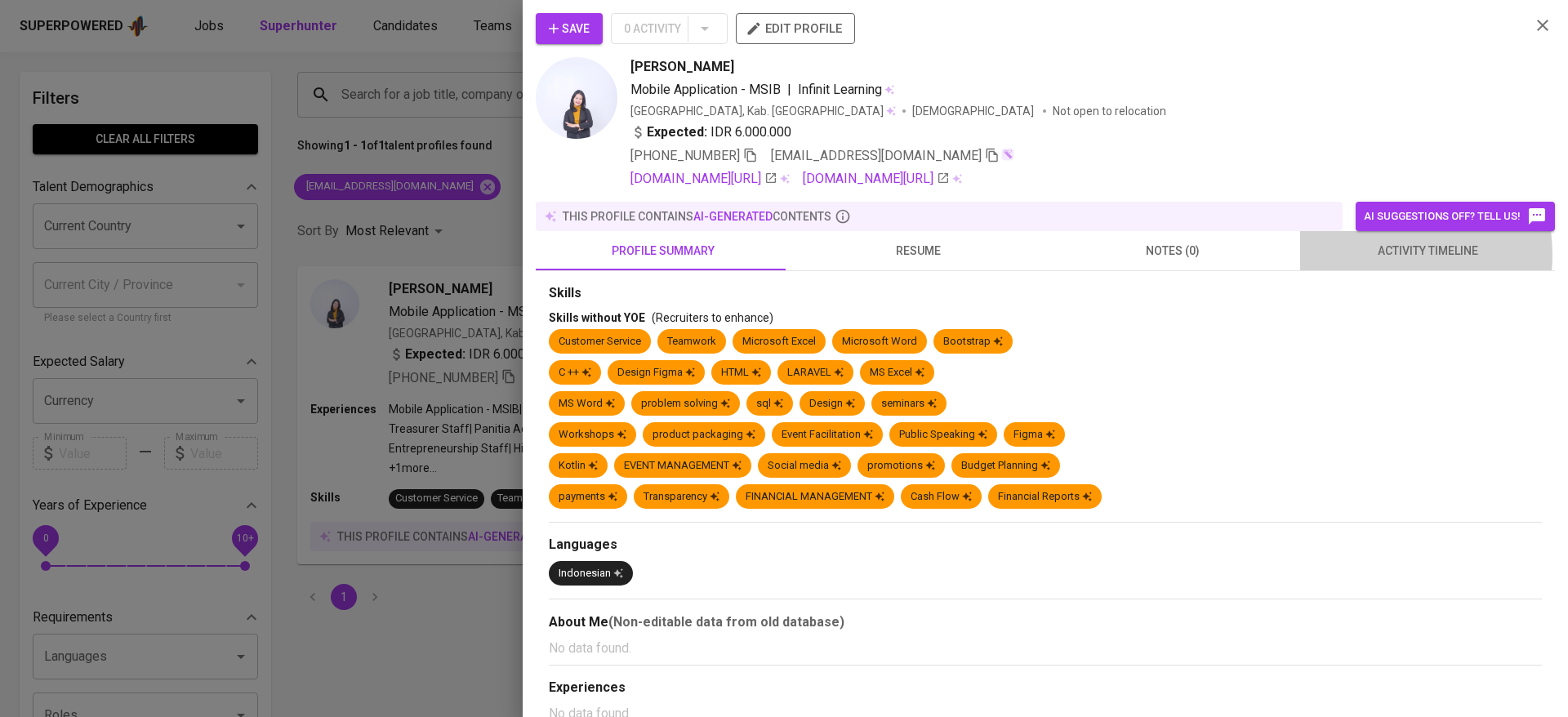
click at [1356, 255] on span "activity timeline" at bounding box center [1427, 250] width 235 height 21
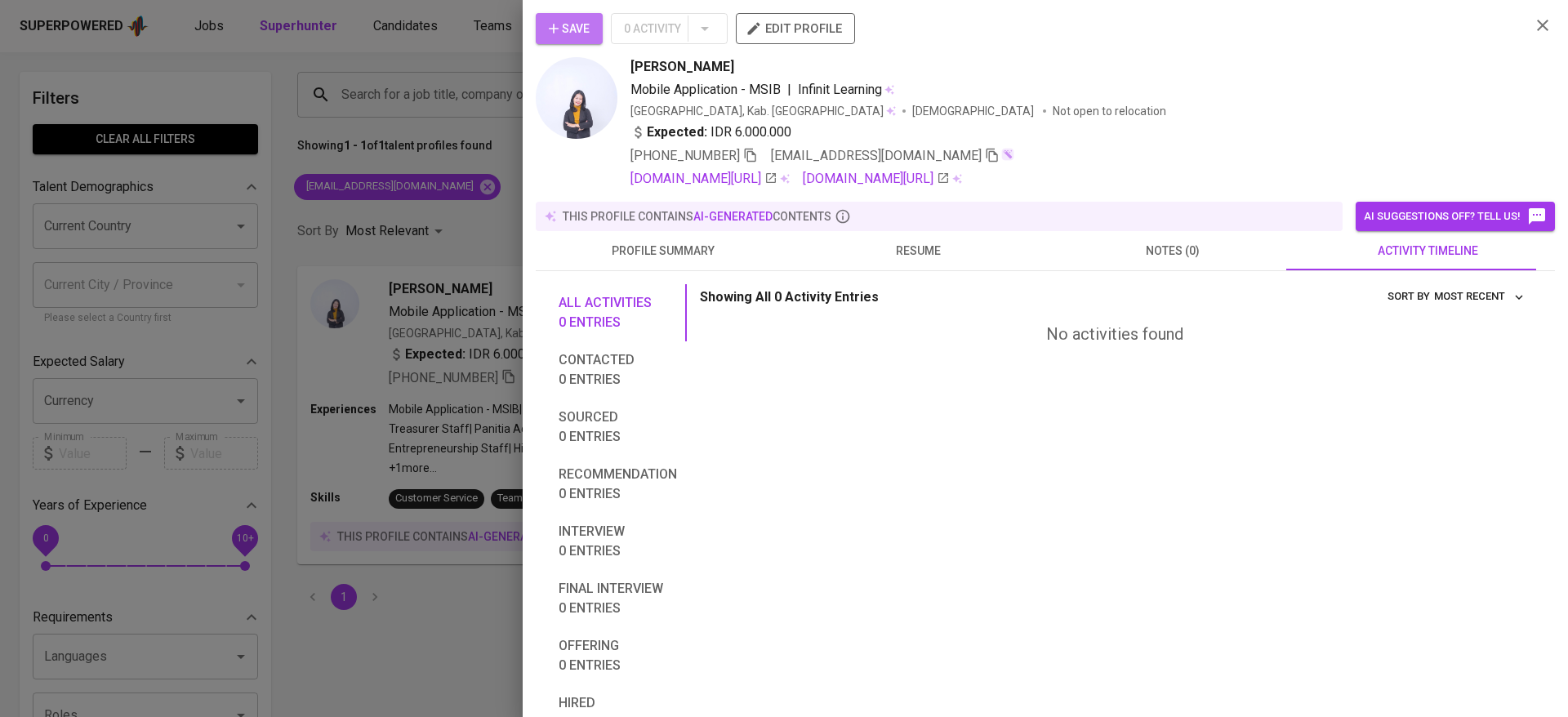
click at [590, 24] on span "Save" at bounding box center [568, 29] width 41 height 21
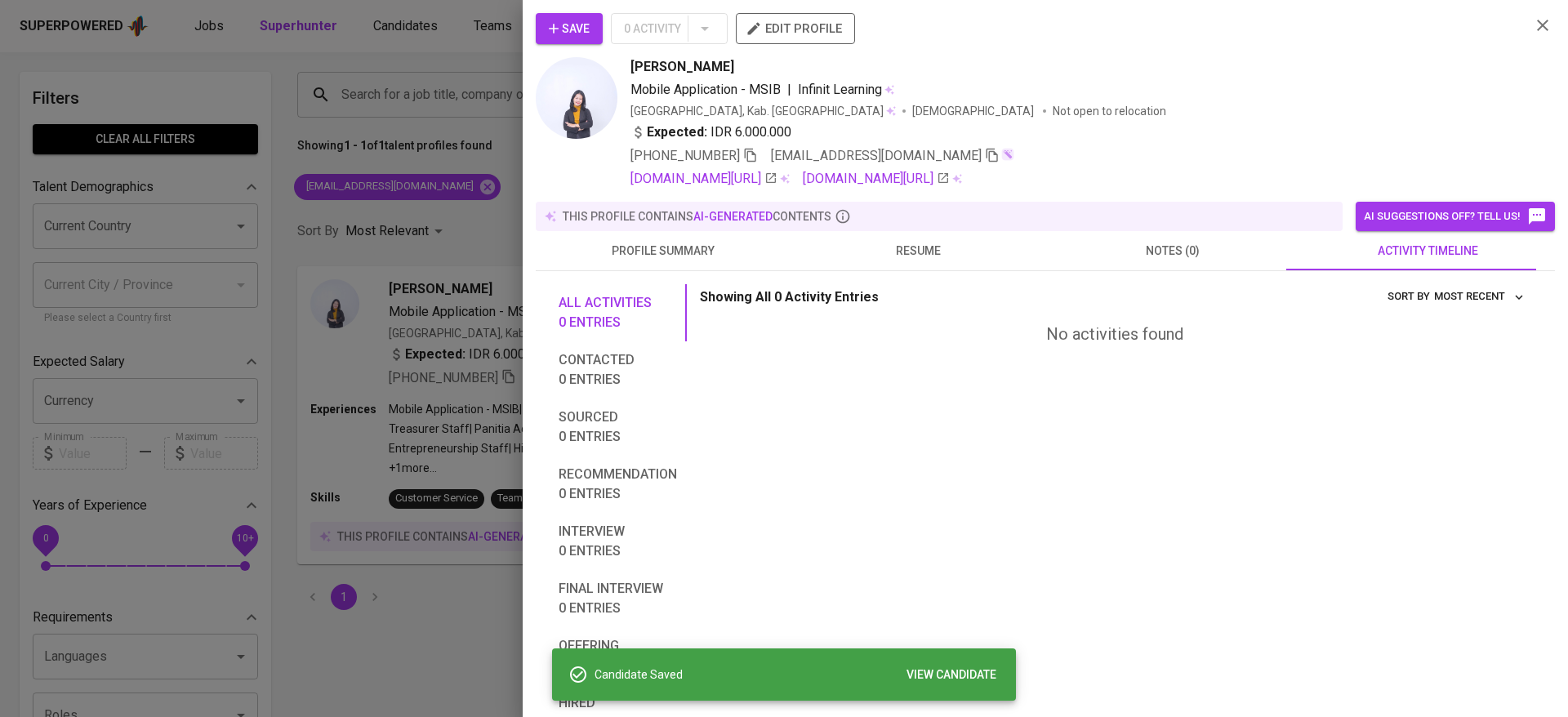
click at [319, 66] on div at bounding box center [784, 358] width 1568 height 717
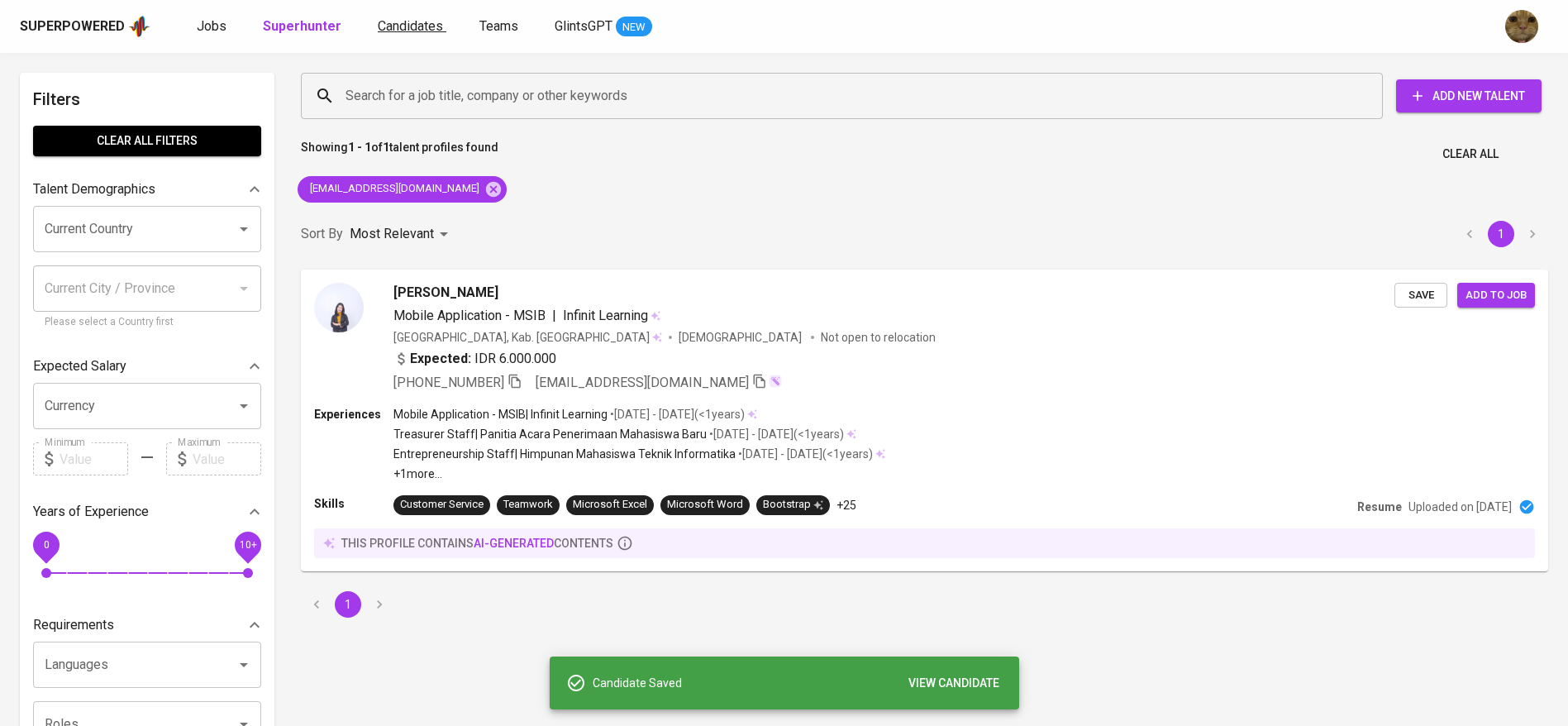
click at [416, 23] on span "Candidates" at bounding box center [410, 26] width 66 height 16
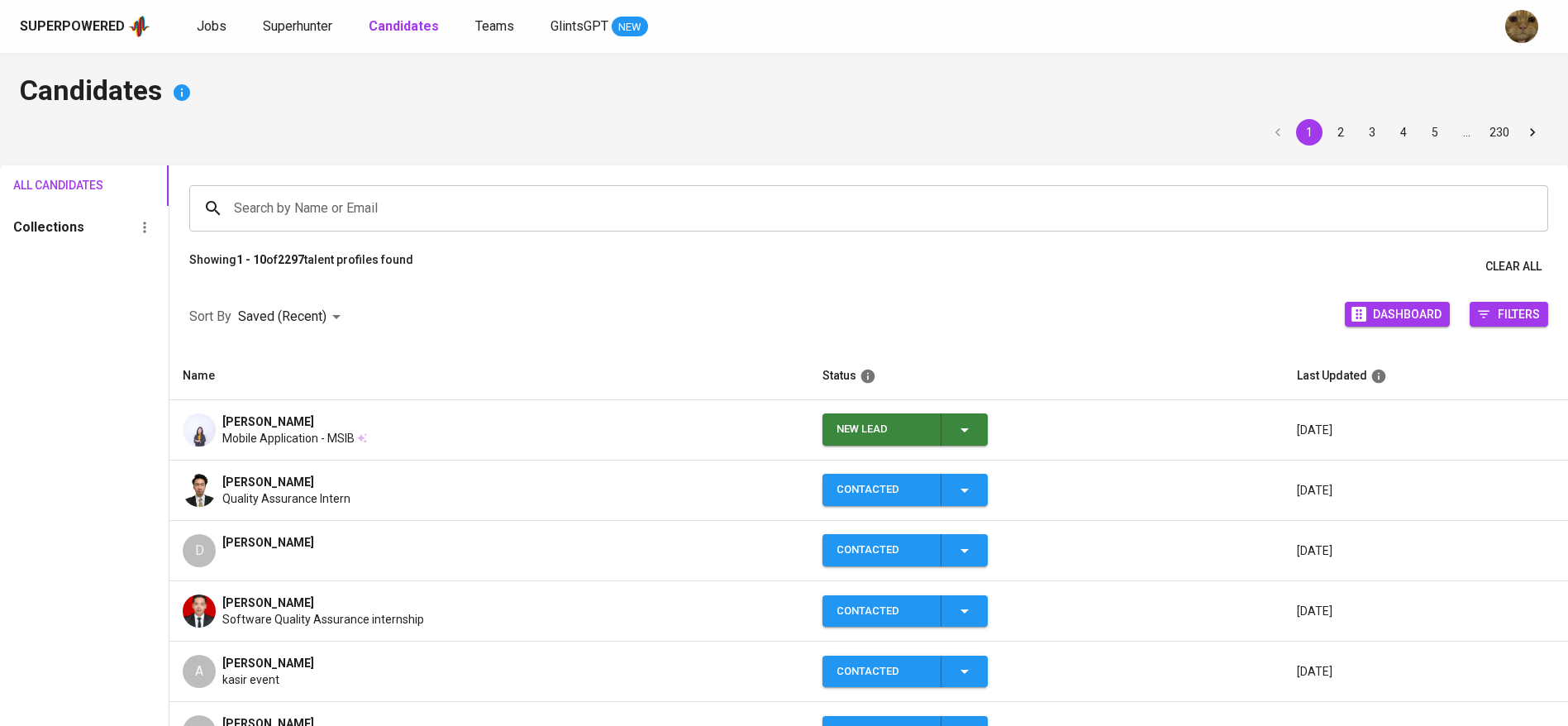
click at [986, 430] on td "New Lead" at bounding box center [1046, 430] width 473 height 60
click at [965, 430] on icon "button" at bounding box center [965, 430] width 20 height 20
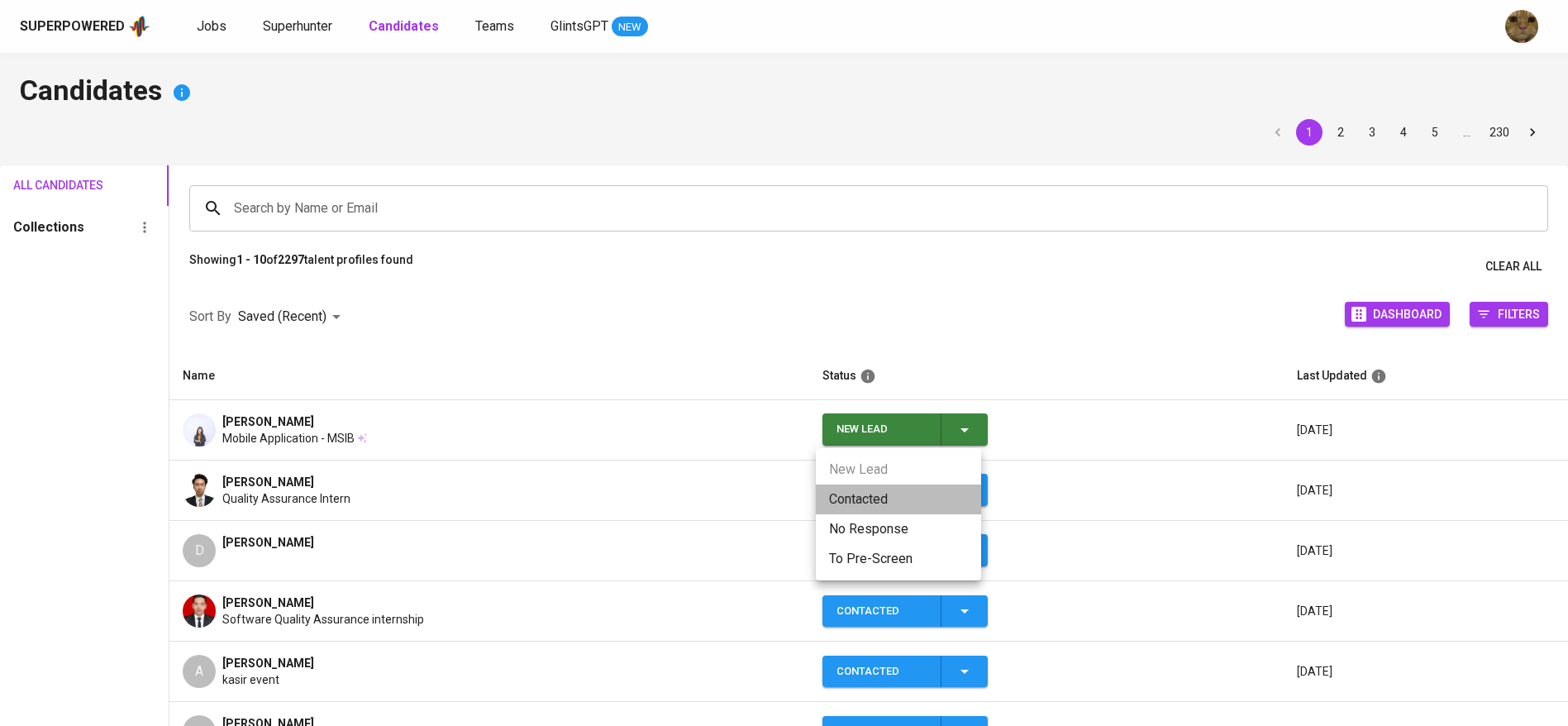
click at [841, 508] on li "Contacted" at bounding box center [898, 499] width 165 height 30
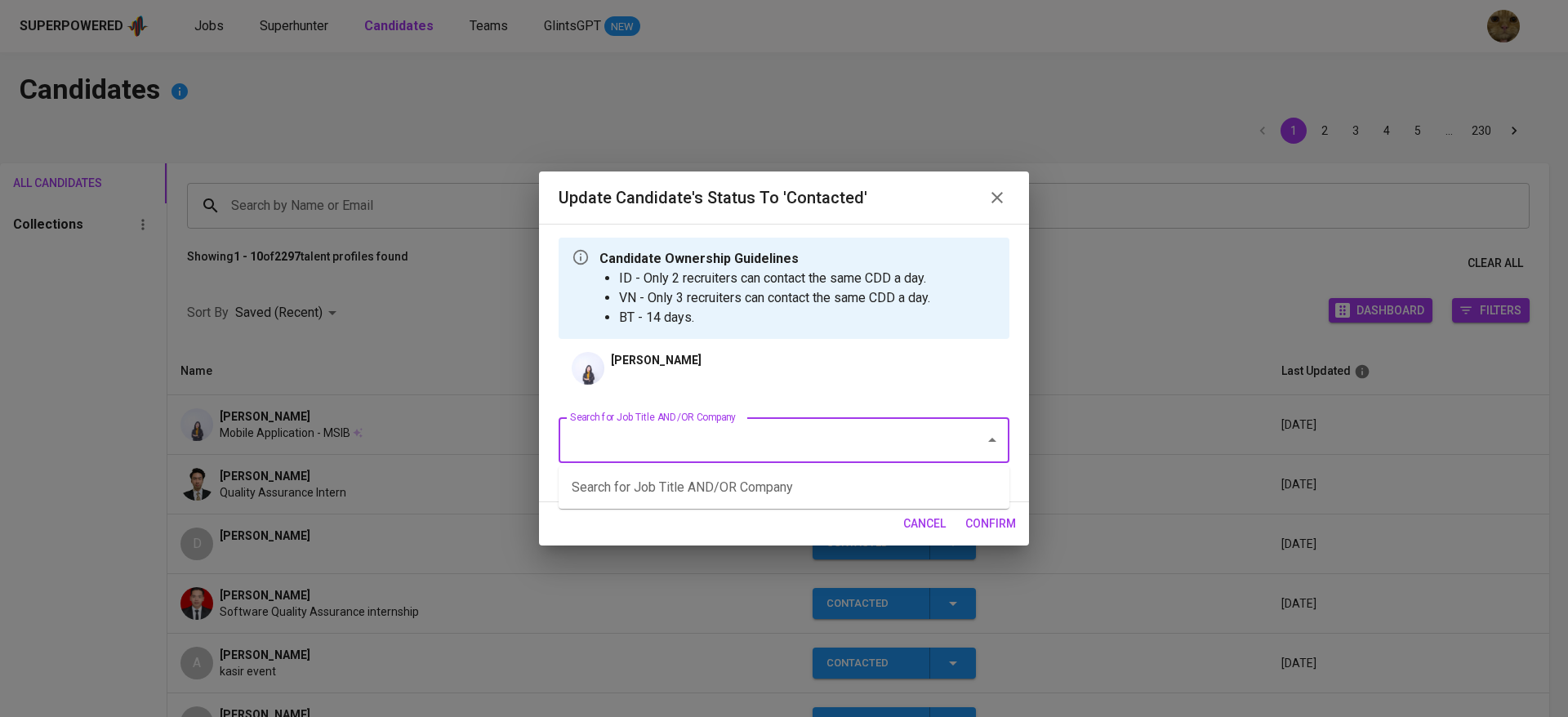
click at [651, 429] on input "Search for Job Title AND/OR Company" at bounding box center [760, 440] width 390 height 31
type input "fwd"
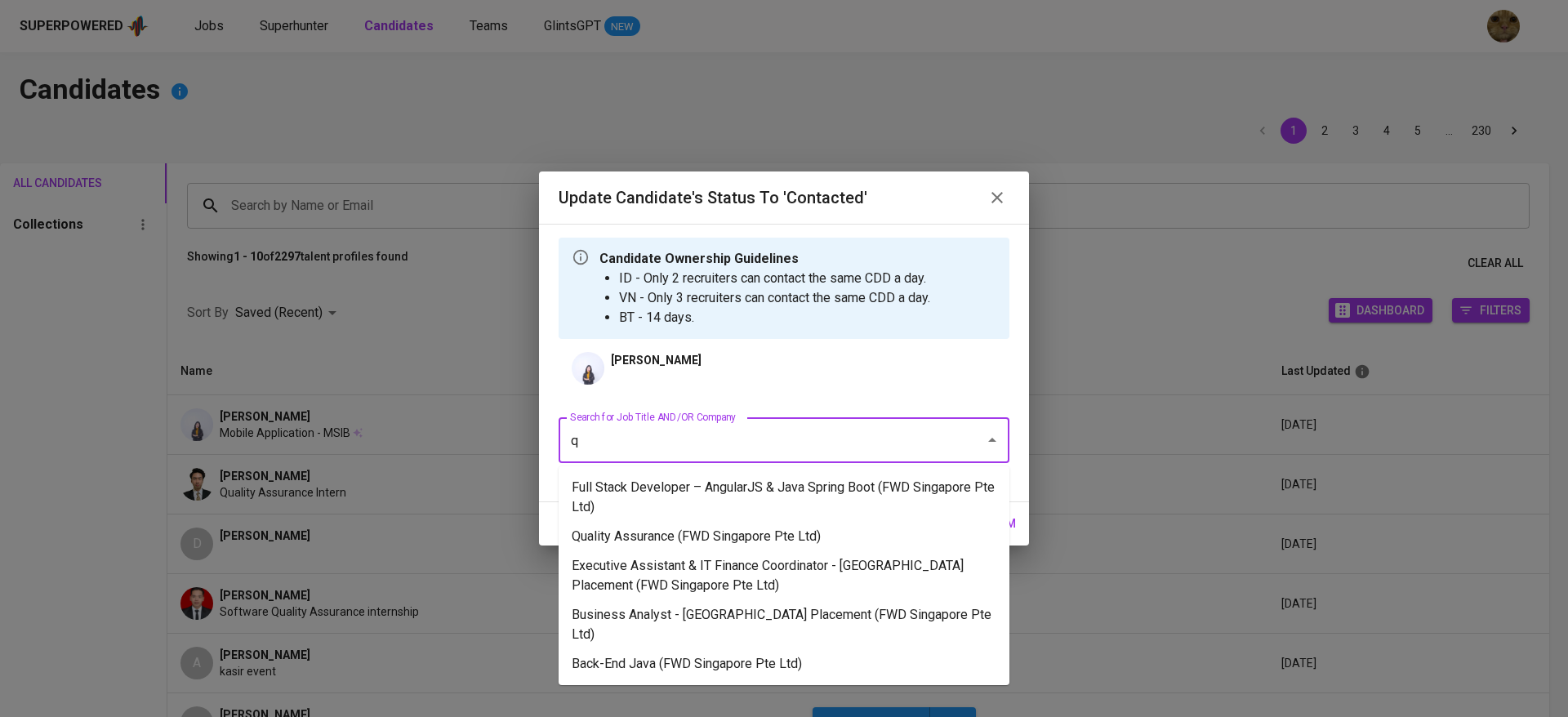
type input "qa"
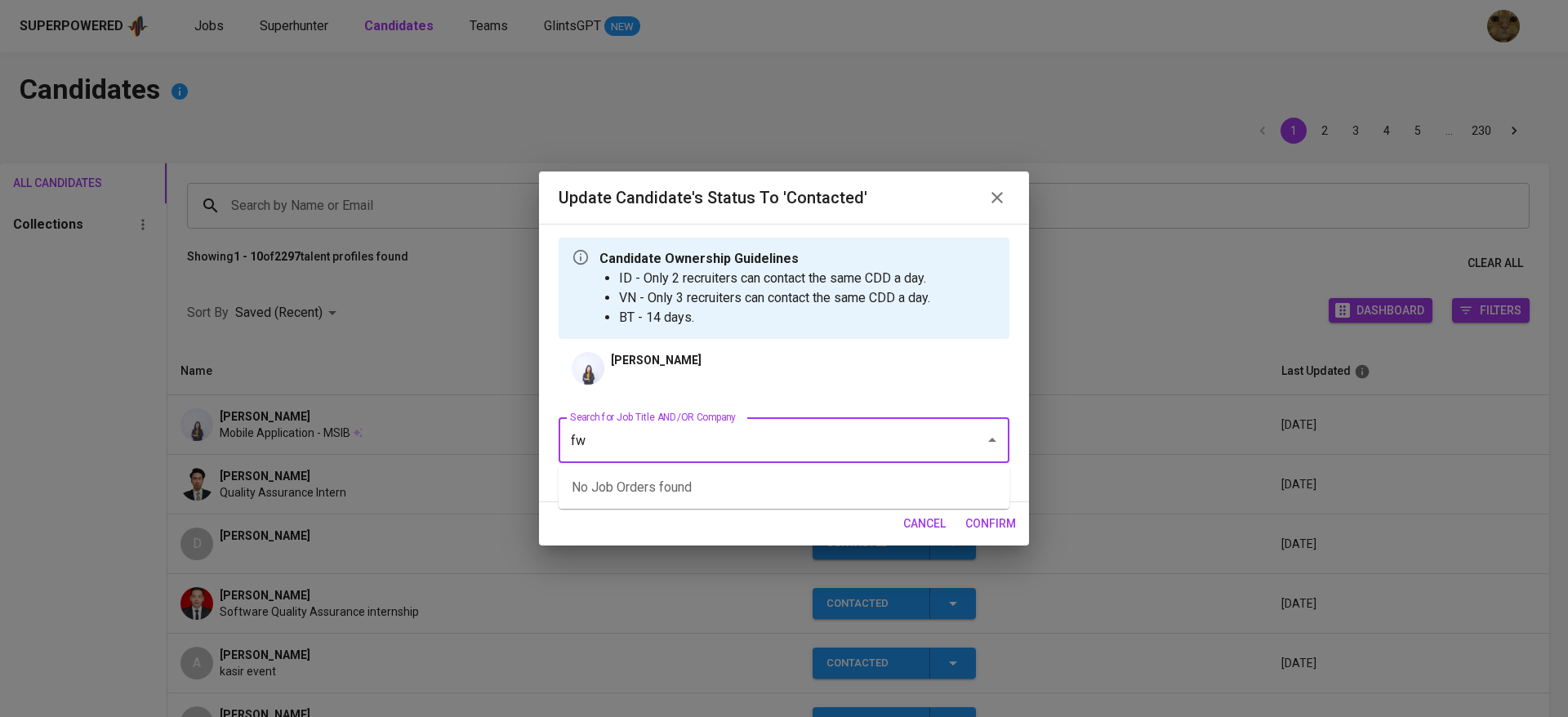
type input "fwd"
type input "f"
type input "a"
click at [721, 467] on ul "Quality Assurance (FWD Singapore Pte Ltd)" at bounding box center [784, 487] width 450 height 42
click at [700, 479] on li "Quality Assurance (FWD Singapore Pte Ltd)" at bounding box center [784, 487] width 450 height 30
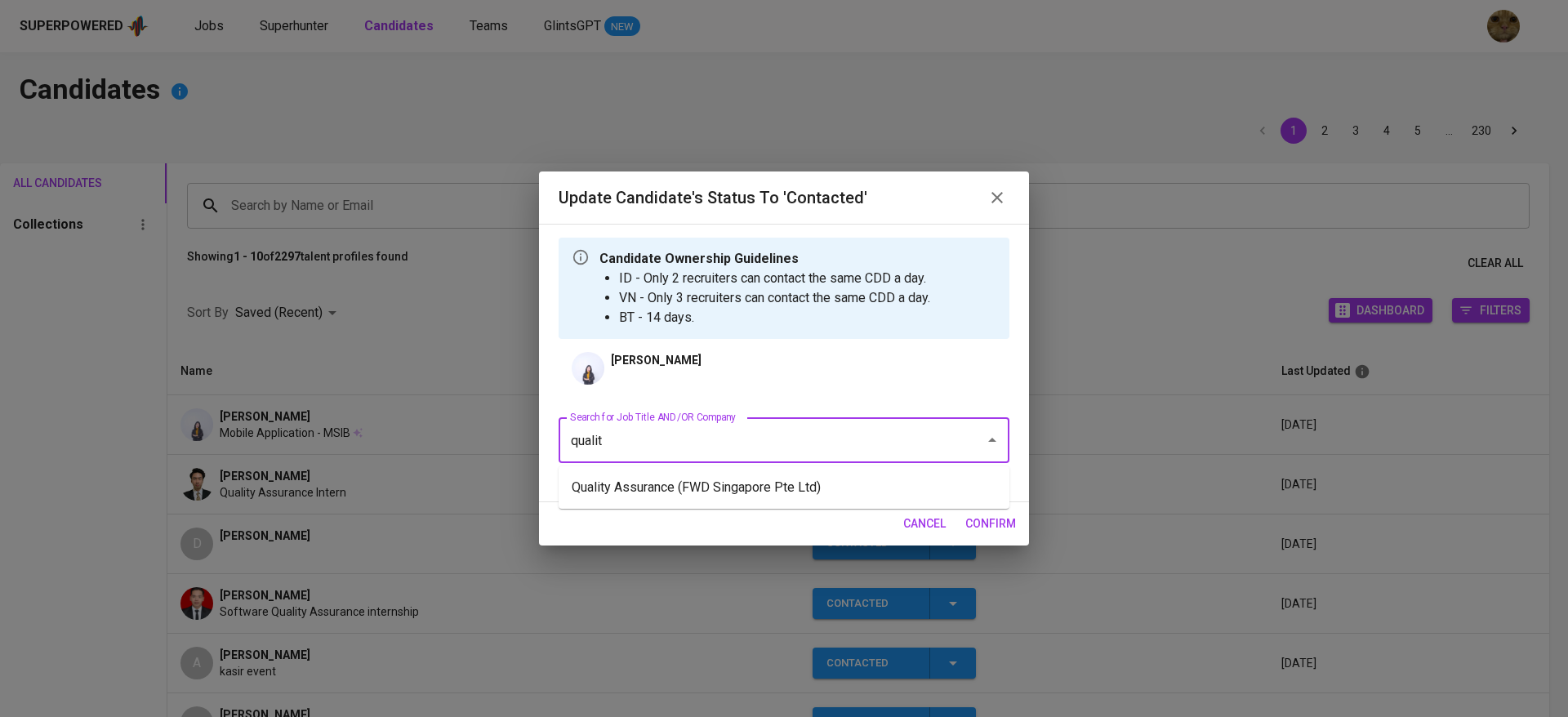
type input "qualit"
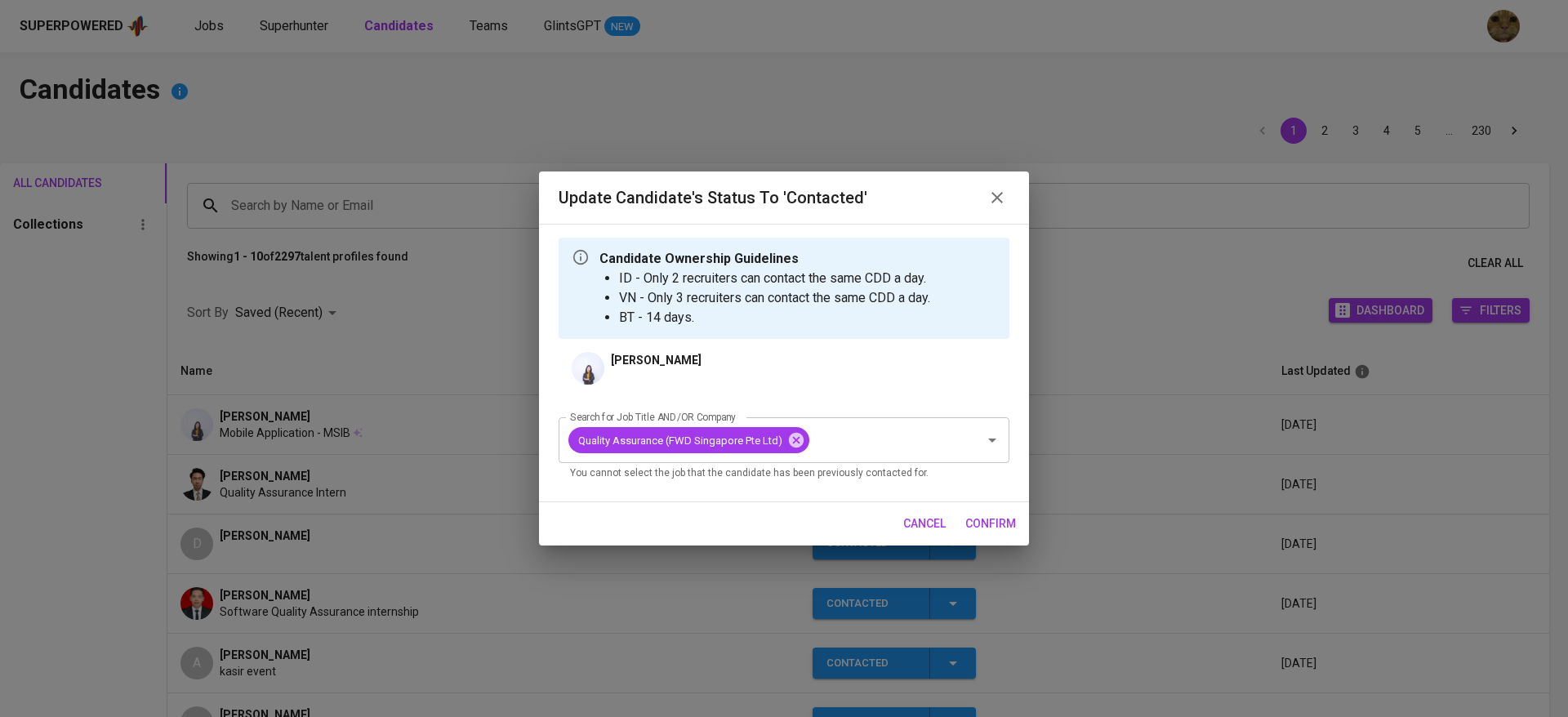
click at [973, 535] on button "confirm" at bounding box center [990, 524] width 64 height 31
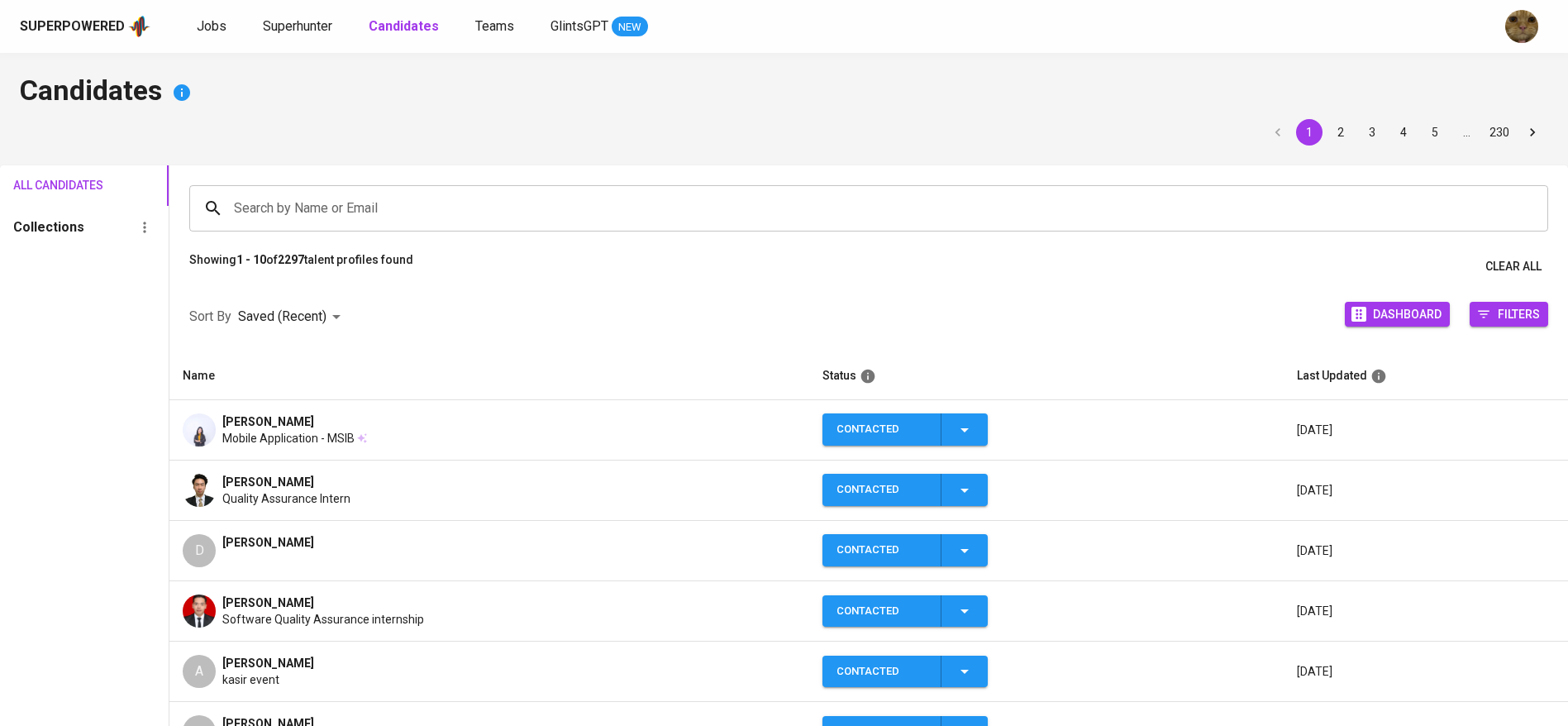
click at [417, 433] on div "Fadhila Khairunnisa Mobile Application - MSIB" at bounding box center [489, 430] width 614 height 33
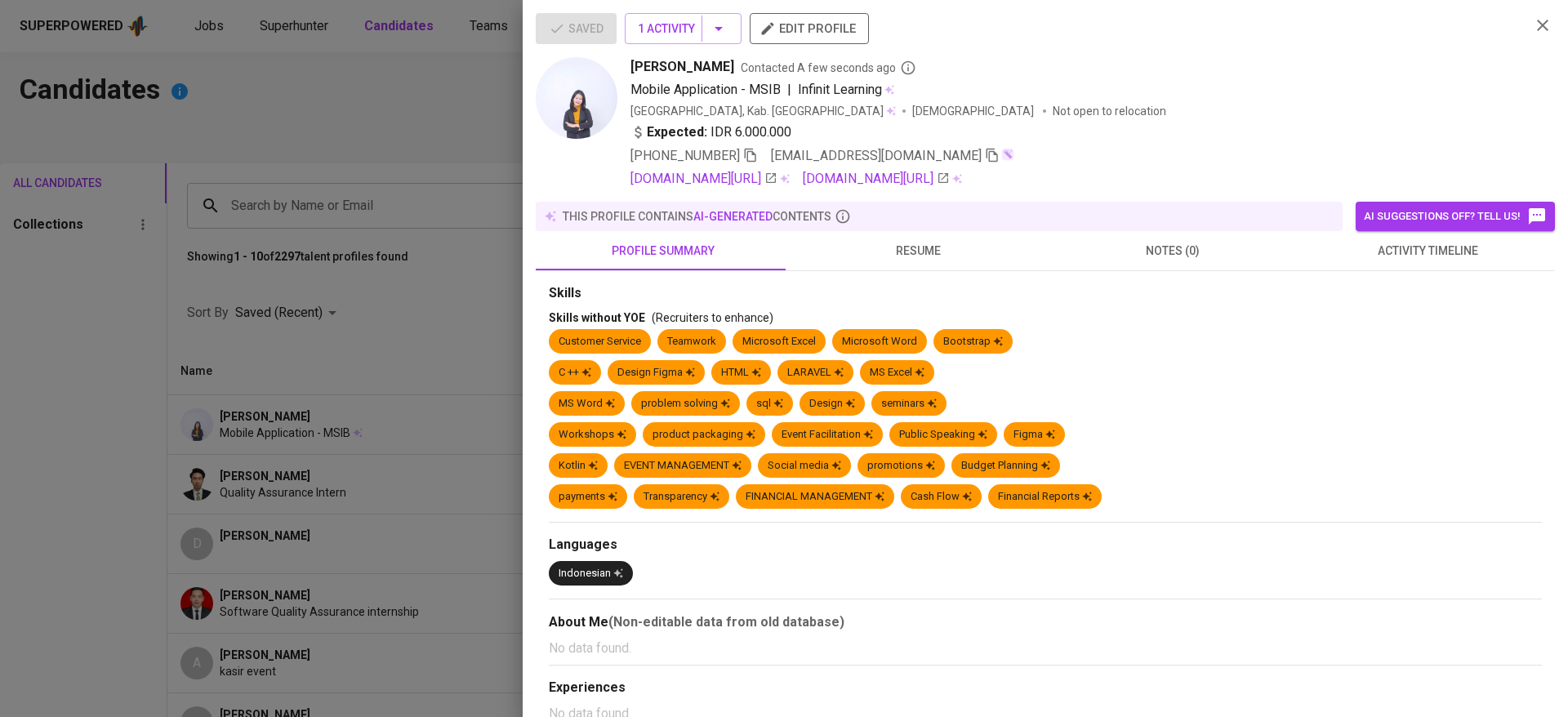
click at [752, 147] on span "+62 895-4015-09307" at bounding box center [693, 156] width 127 height 20
click at [757, 150] on icon "button" at bounding box center [750, 155] width 14 height 14
